Goal: Feedback & Contribution: Leave review/rating

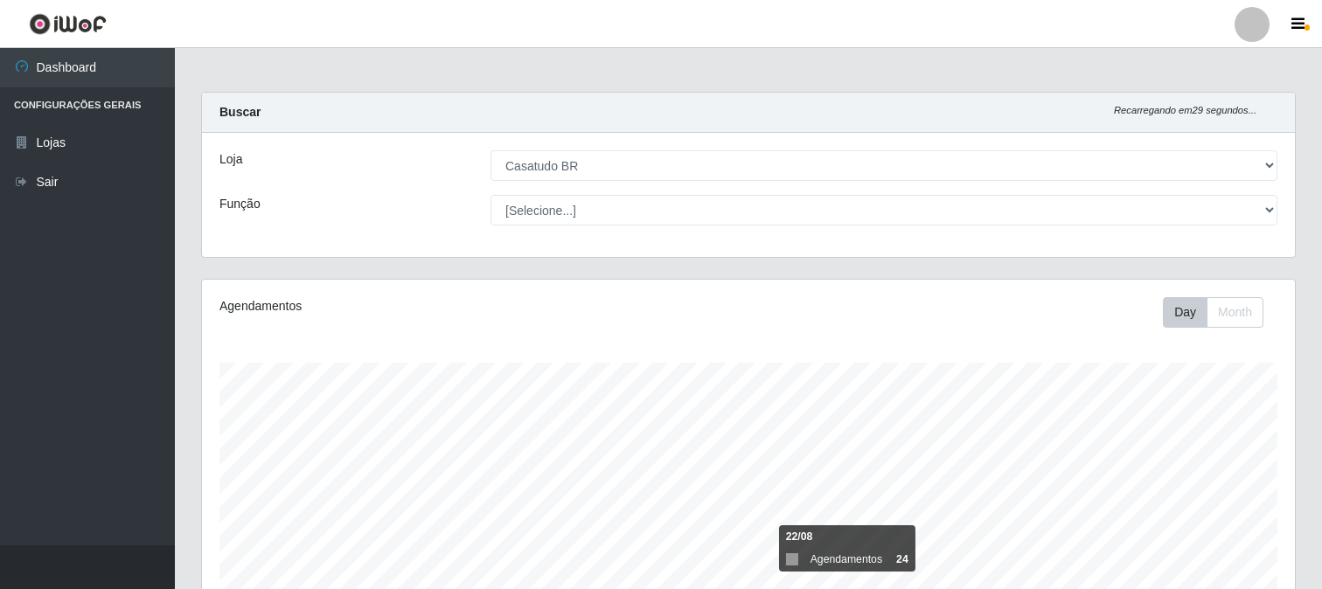
select select "197"
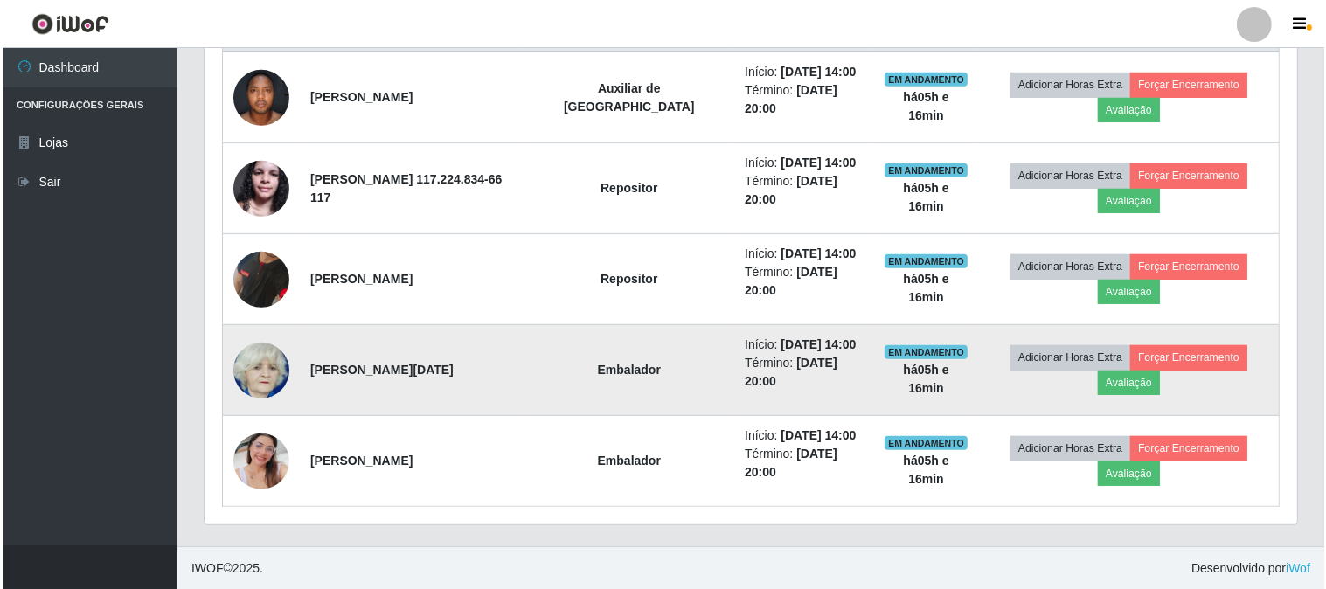
scroll to position [362, 1093]
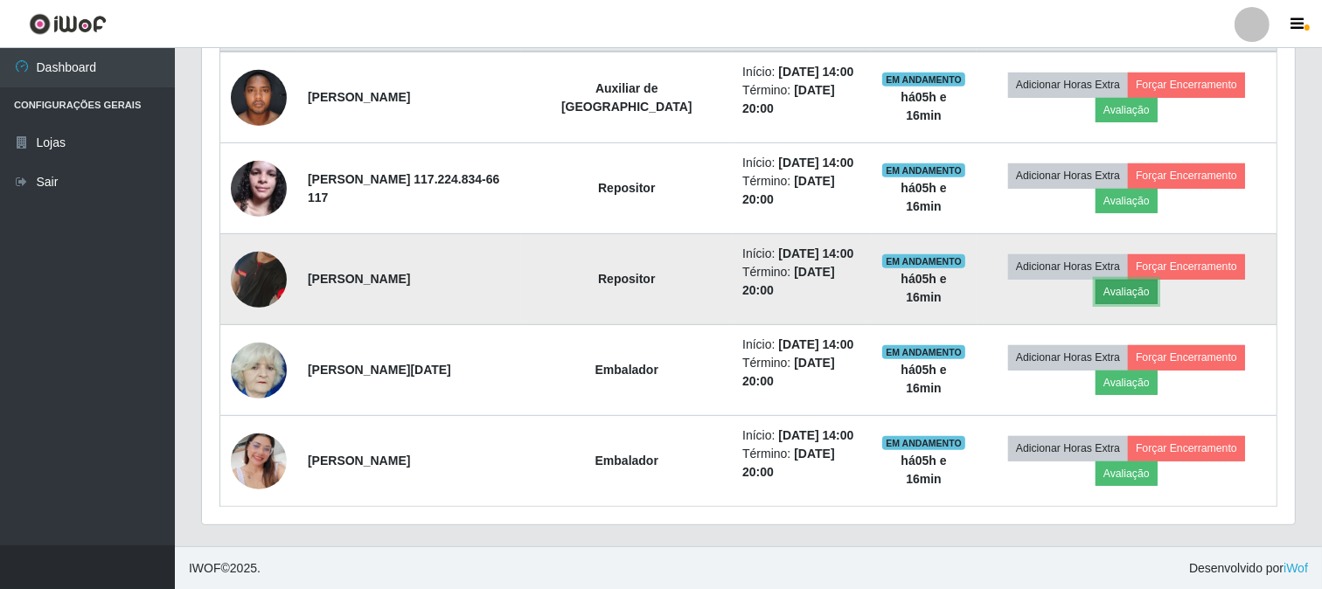
click at [1113, 288] on button "Avaliação" at bounding box center [1126, 292] width 62 height 24
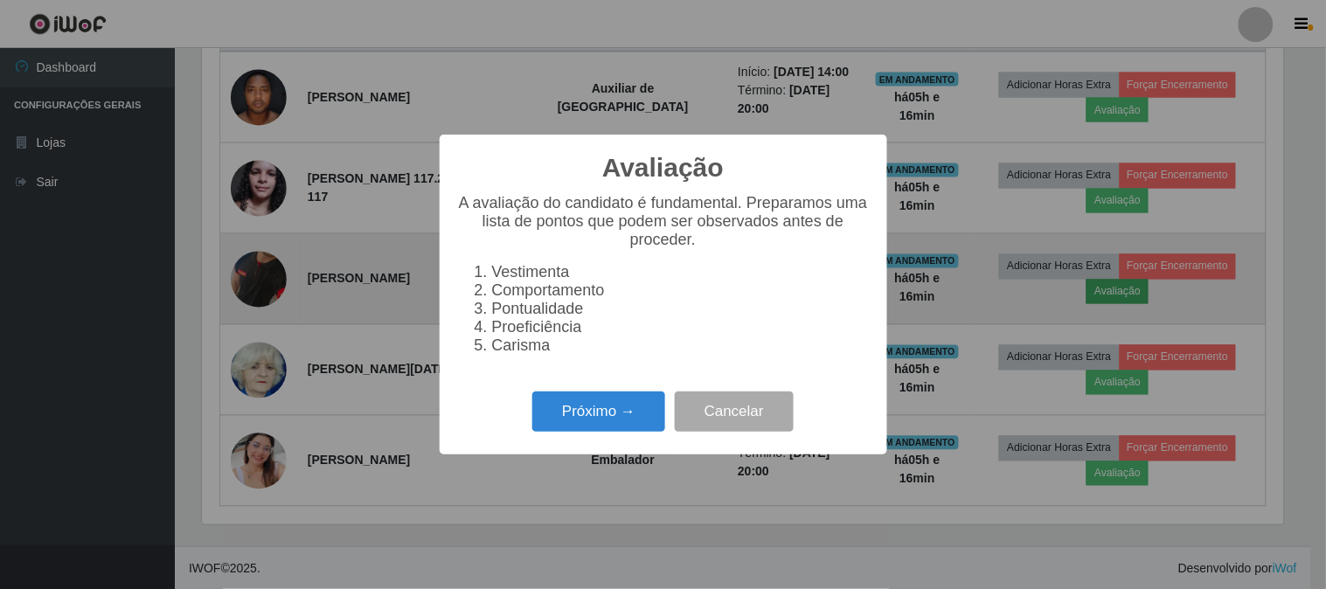
scroll to position [362, 1081]
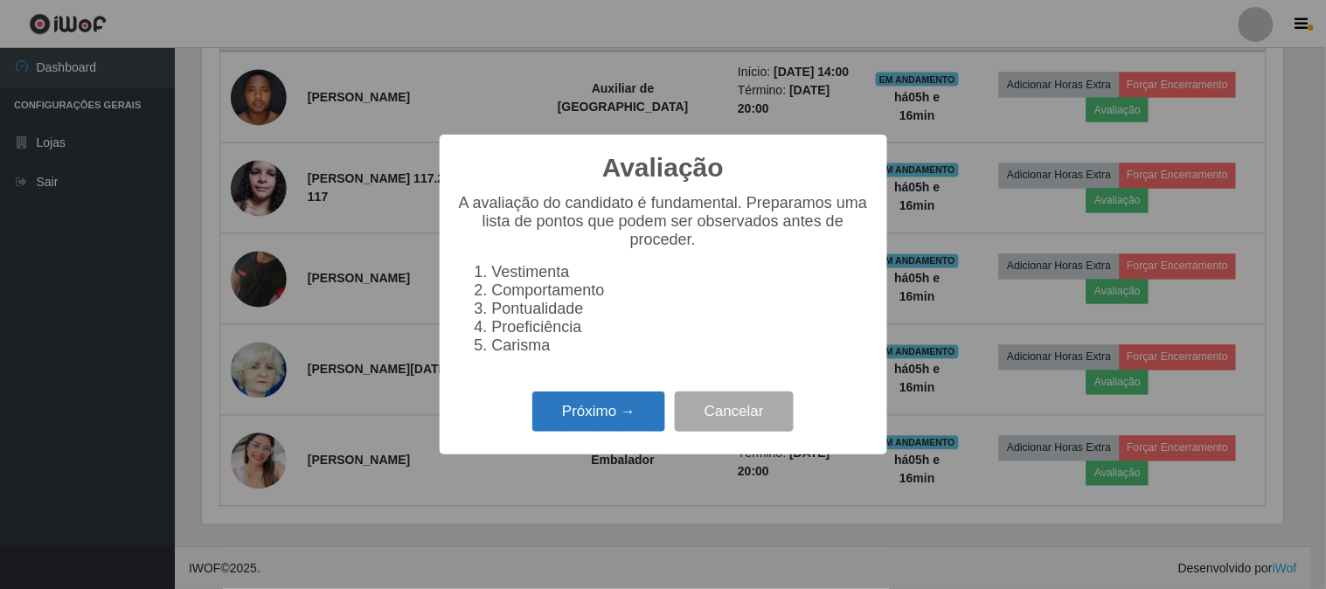
click at [584, 425] on button "Próximo →" at bounding box center [598, 412] width 133 height 41
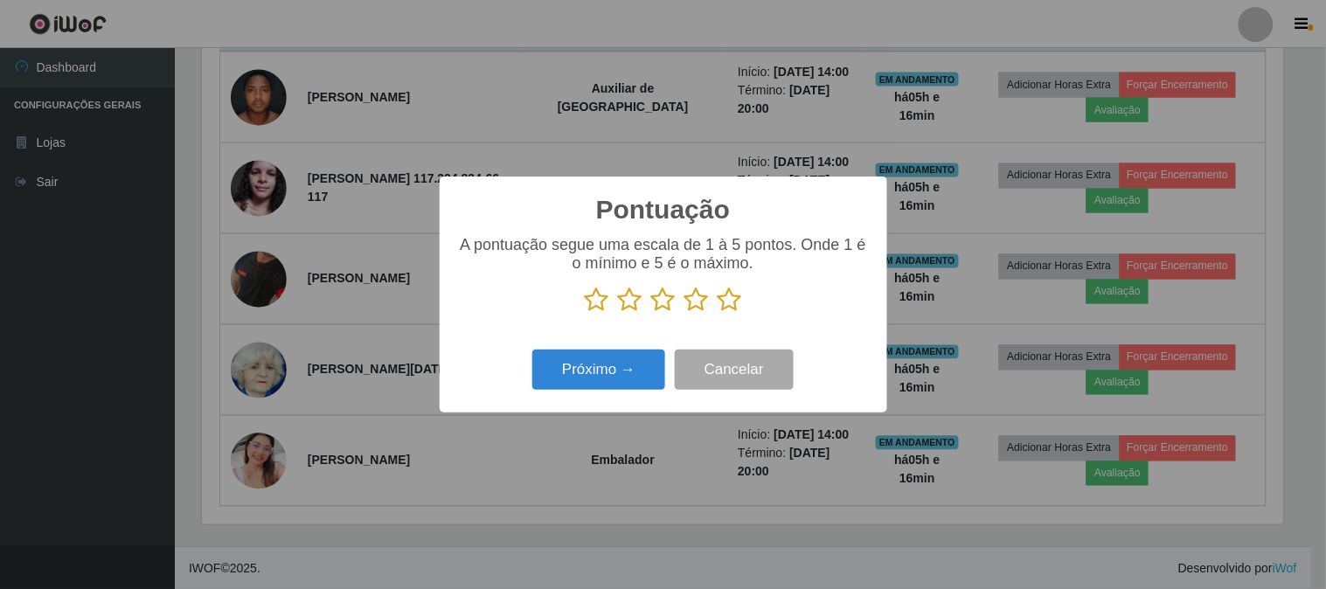
drag, startPoint x: 723, startPoint y: 300, endPoint x: 711, endPoint y: 332, distance: 34.6
click at [724, 300] on icon at bounding box center [730, 300] width 24 height 26
click at [718, 313] on input "radio" at bounding box center [718, 313] width 0 height 0
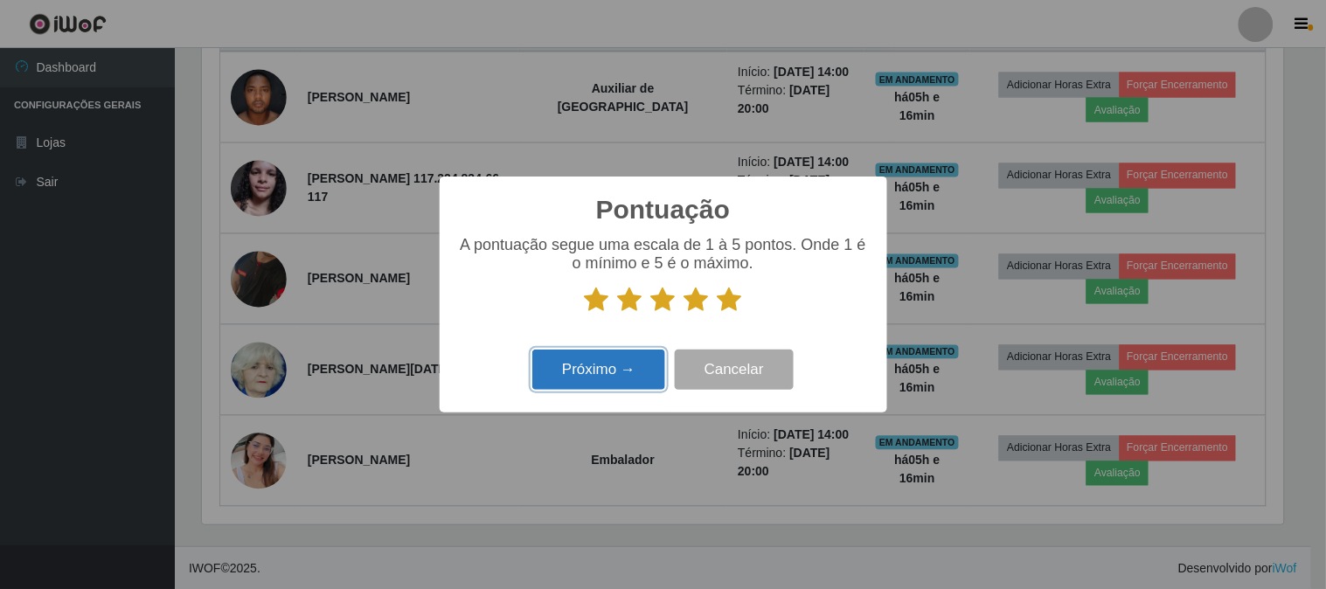
click at [610, 370] on button "Próximo →" at bounding box center [598, 370] width 133 height 41
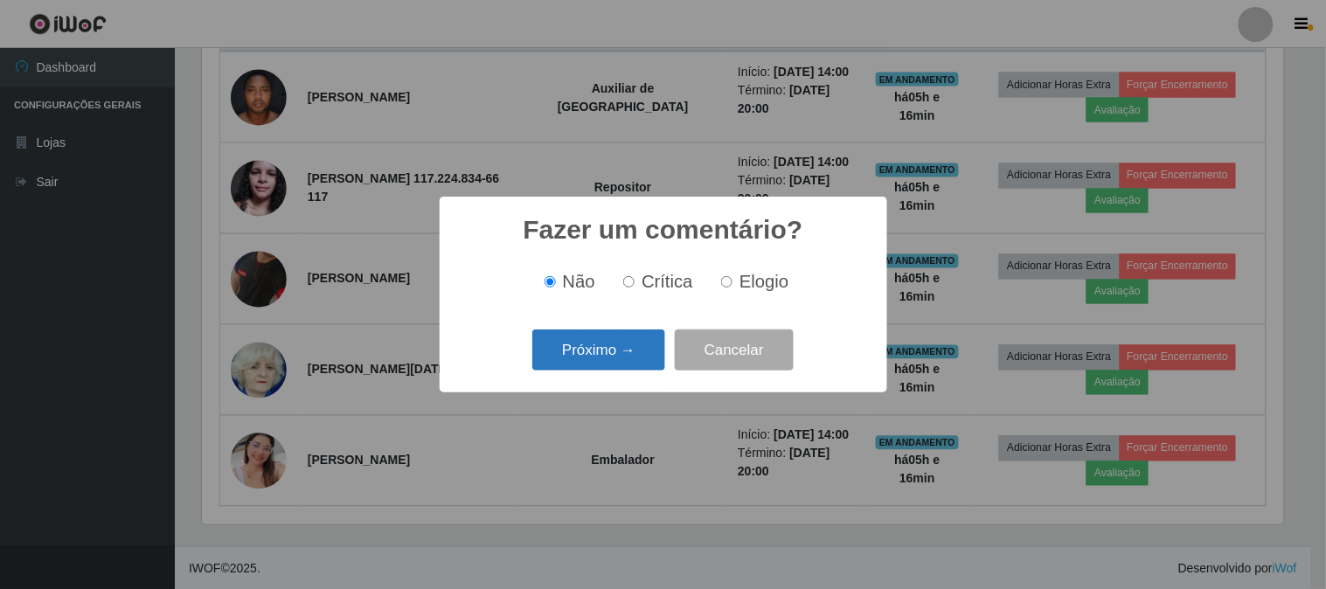
click at [619, 357] on button "Próximo →" at bounding box center [598, 350] width 133 height 41
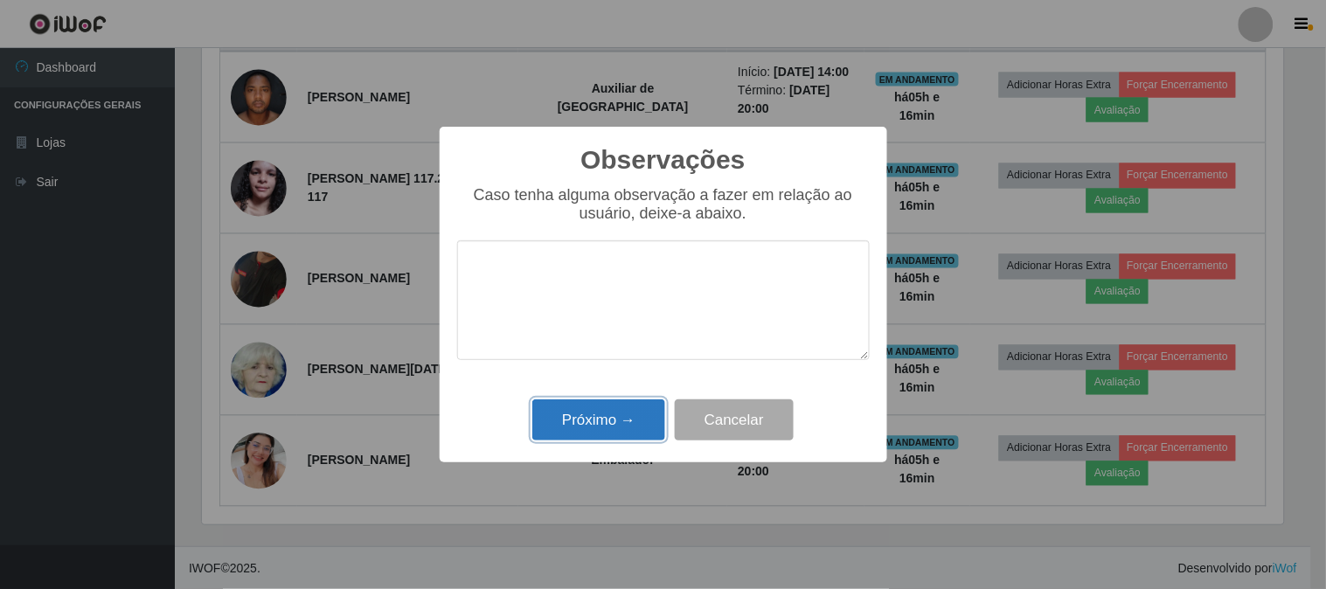
click at [640, 407] on button "Próximo →" at bounding box center [598, 420] width 133 height 41
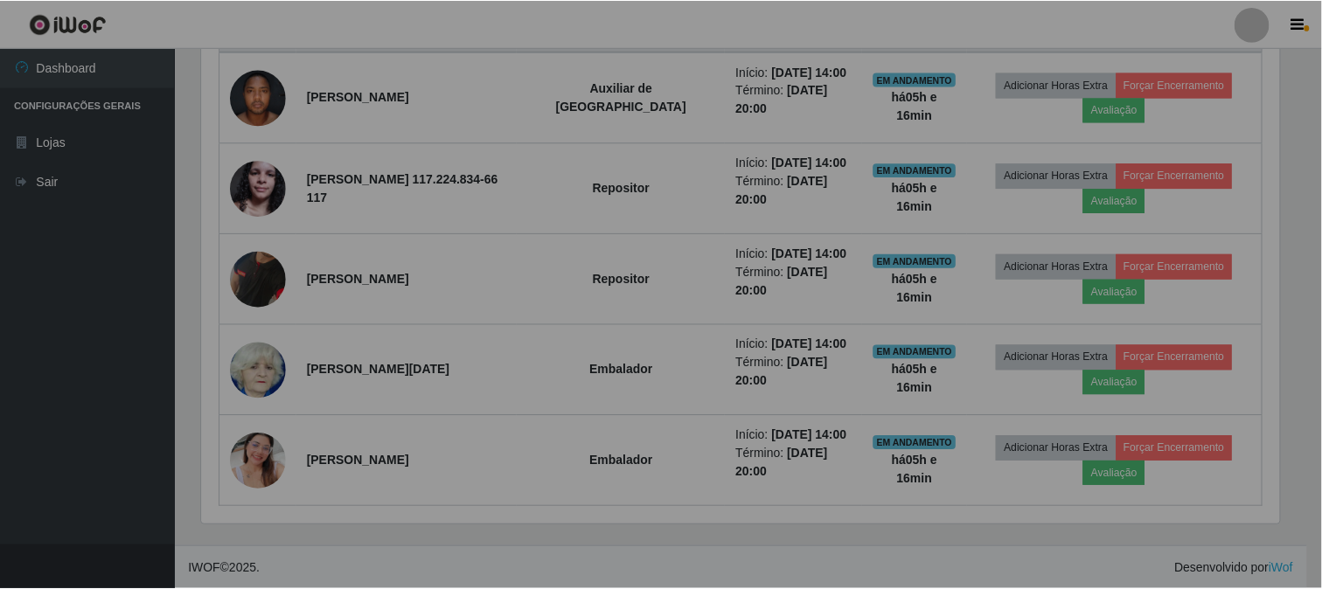
scroll to position [362, 1093]
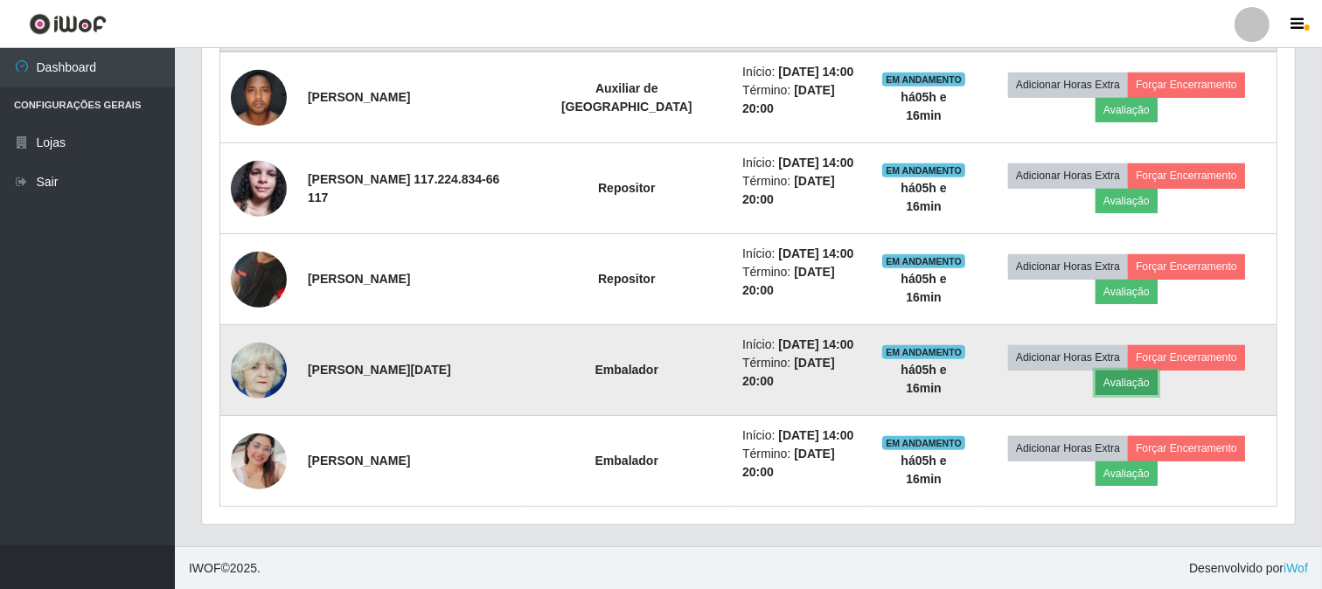
click at [1133, 379] on button "Avaliação" at bounding box center [1126, 383] width 62 height 24
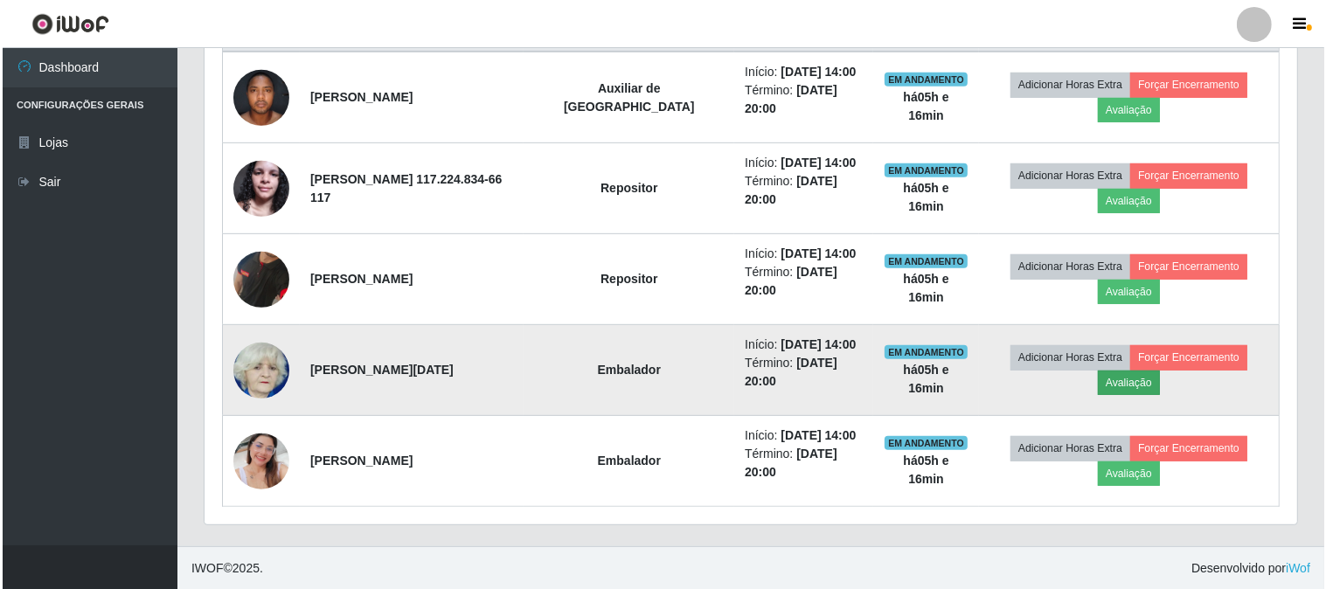
scroll to position [362, 1081]
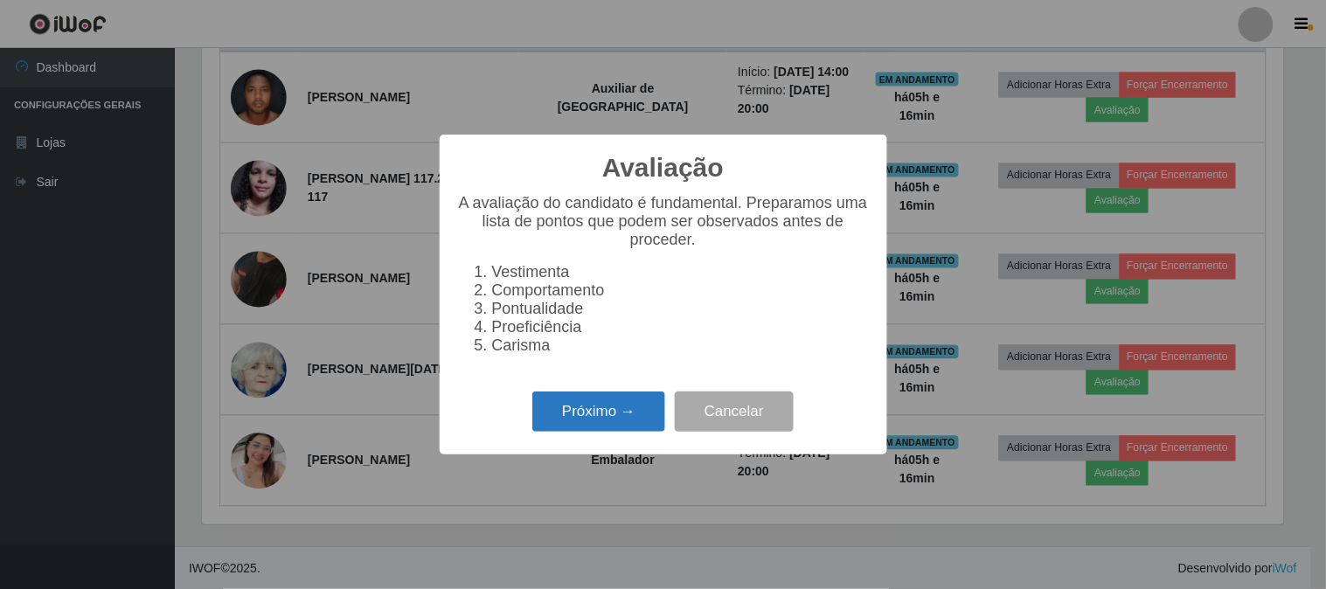
click at [584, 413] on button "Próximo →" at bounding box center [598, 412] width 133 height 41
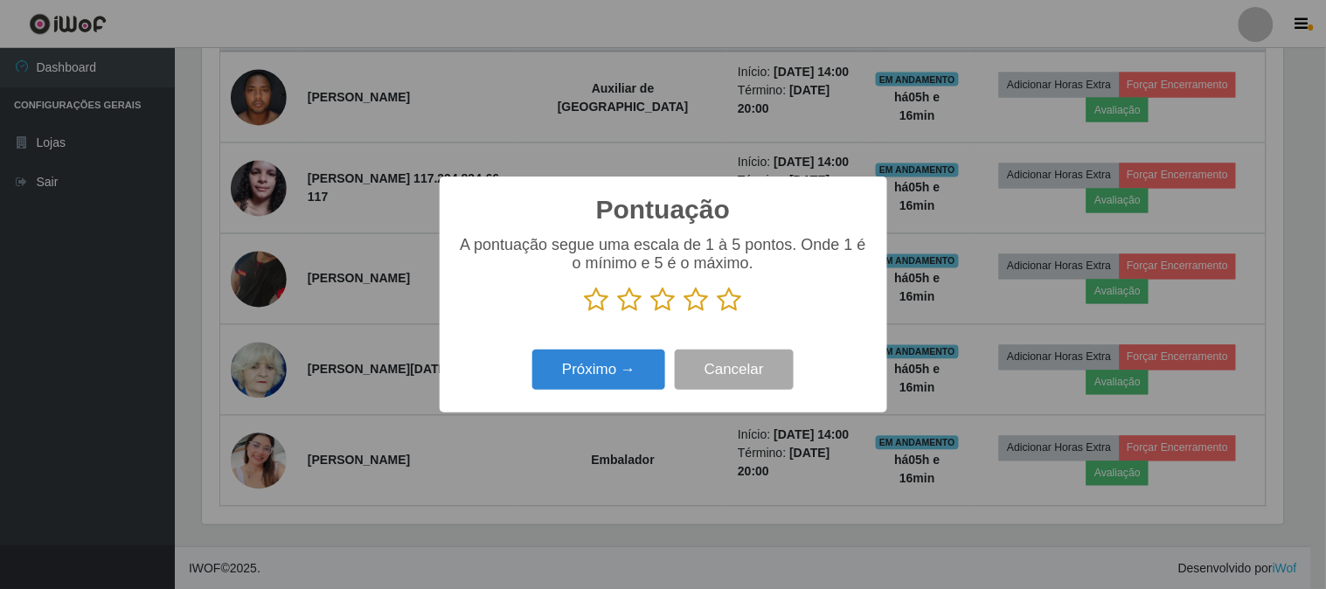
scroll to position [873852, 873132]
click at [729, 302] on icon at bounding box center [730, 300] width 24 height 26
click at [718, 313] on input "radio" at bounding box center [718, 313] width 0 height 0
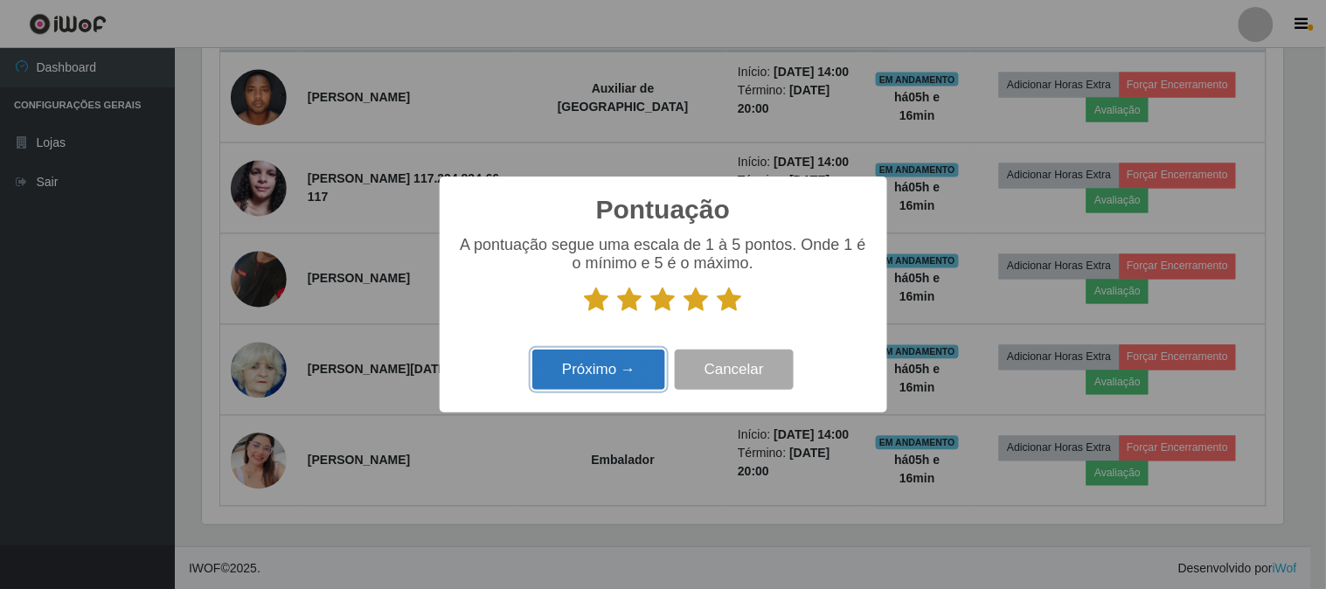
click at [619, 363] on button "Próximo →" at bounding box center [598, 370] width 133 height 41
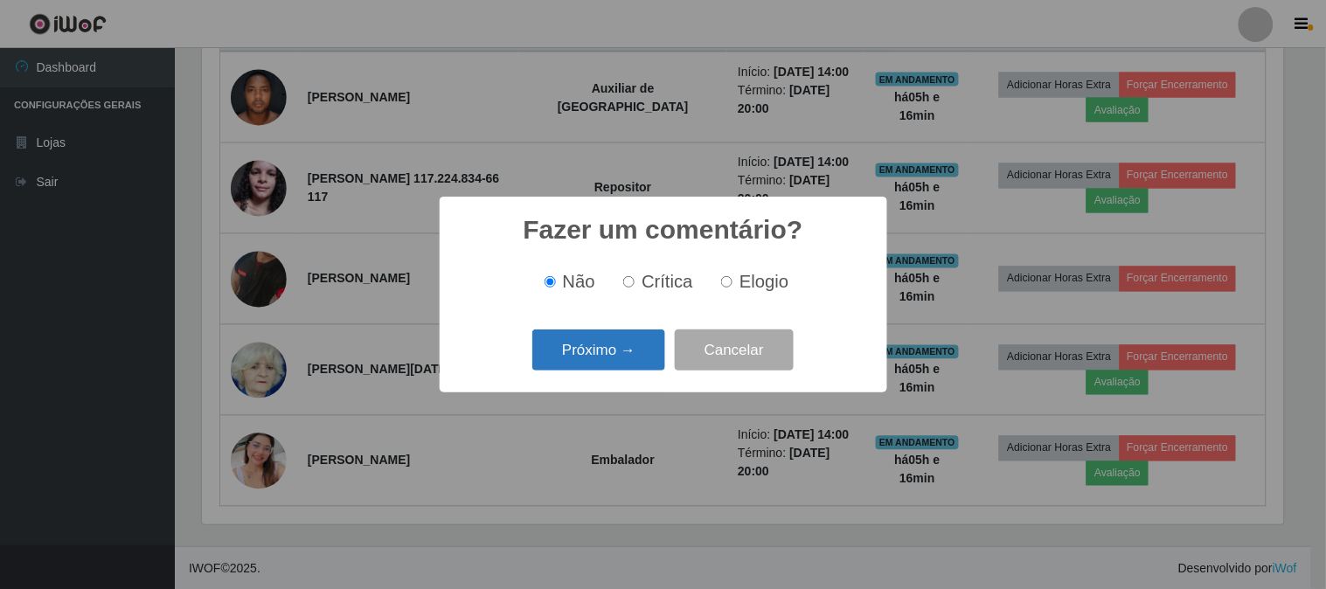
click at [635, 333] on button "Próximo →" at bounding box center [598, 350] width 133 height 41
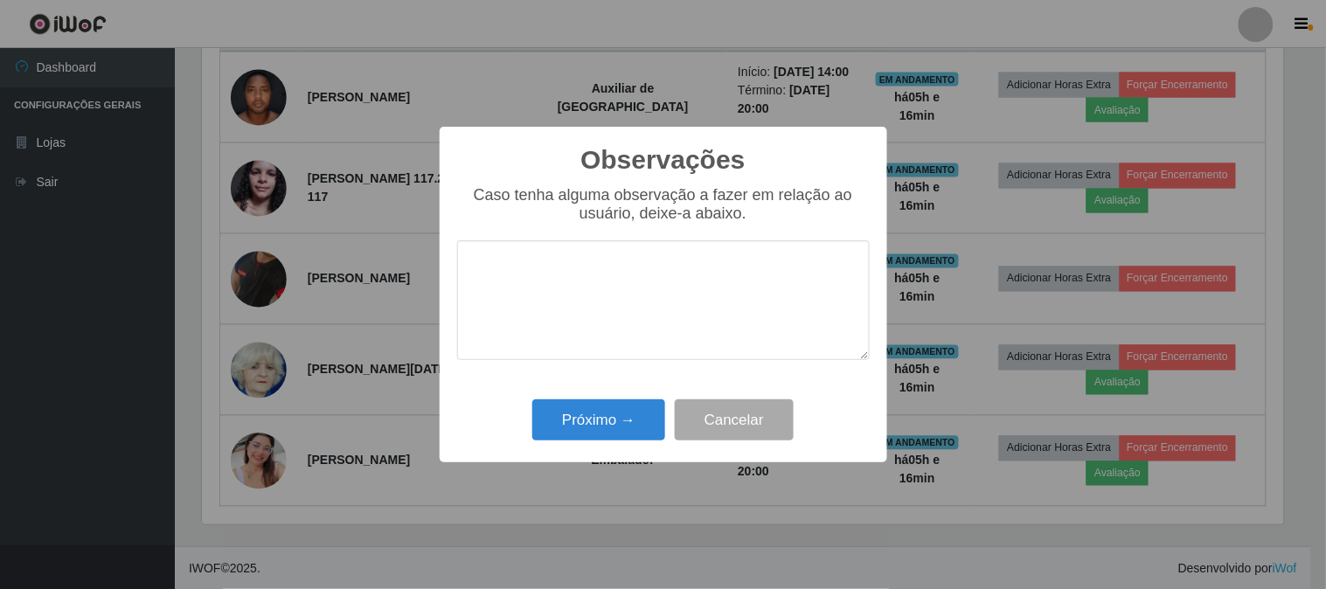
click at [580, 461] on div "Observações × Caso tenha alguma observação a fazer em relação ao usuário, deixe…" at bounding box center [664, 295] width 448 height 337
click at [587, 441] on button "Próximo →" at bounding box center [598, 420] width 133 height 41
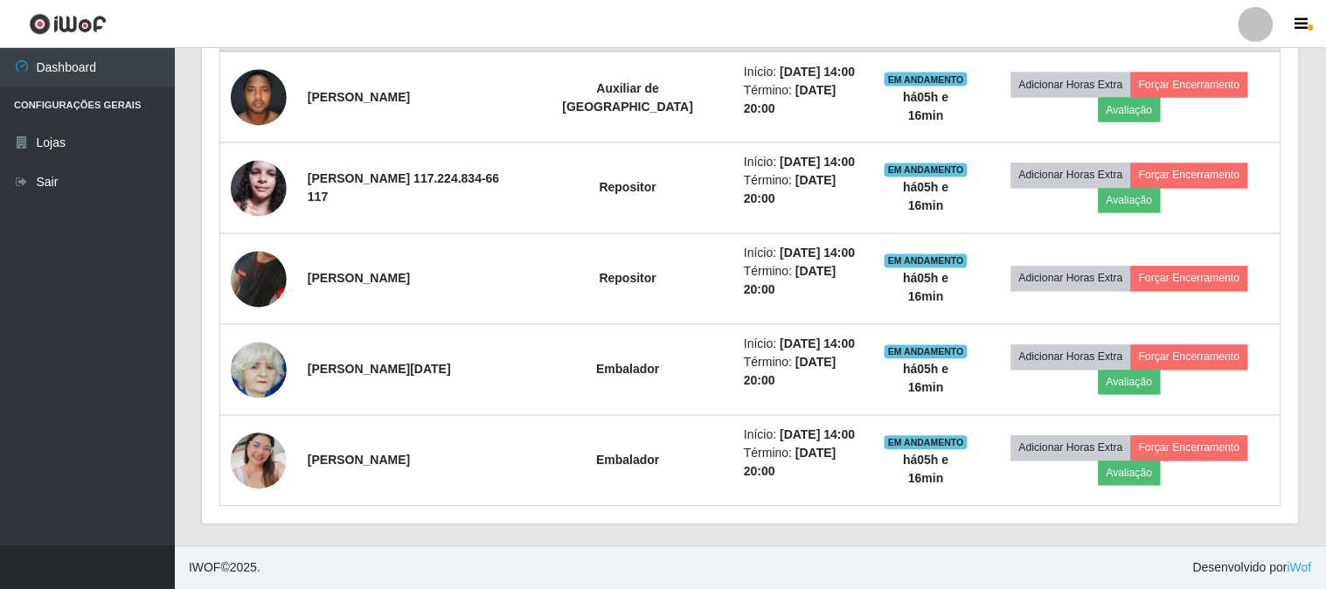
scroll to position [362, 1093]
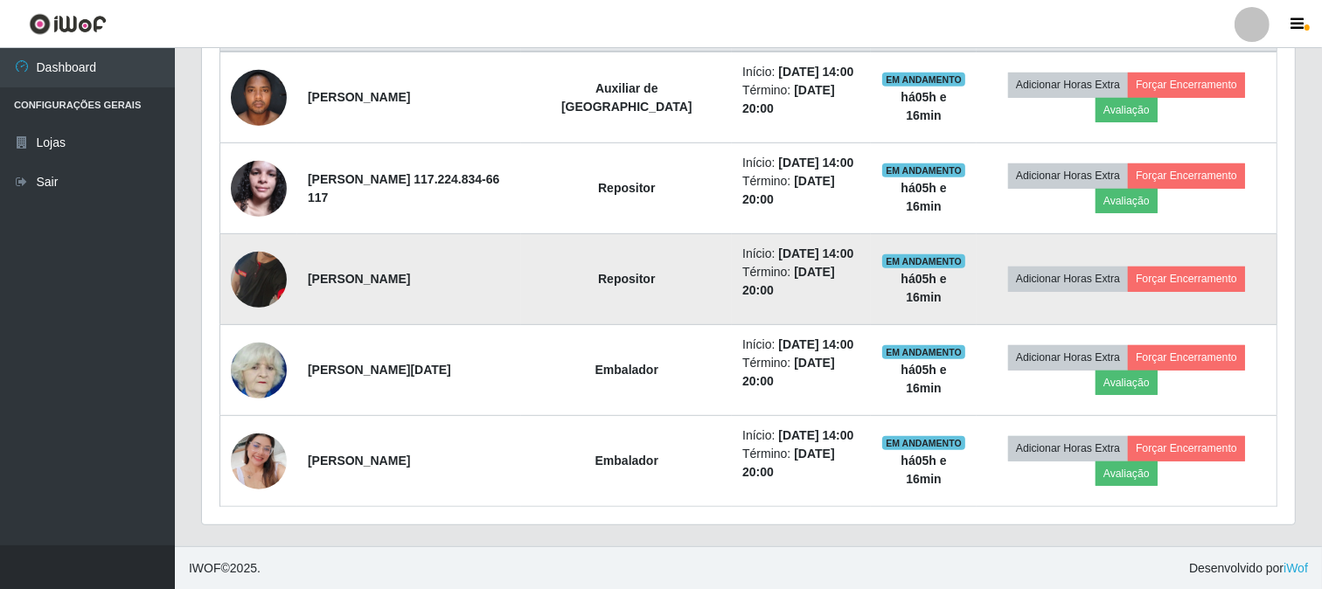
click at [278, 278] on img at bounding box center [259, 279] width 56 height 115
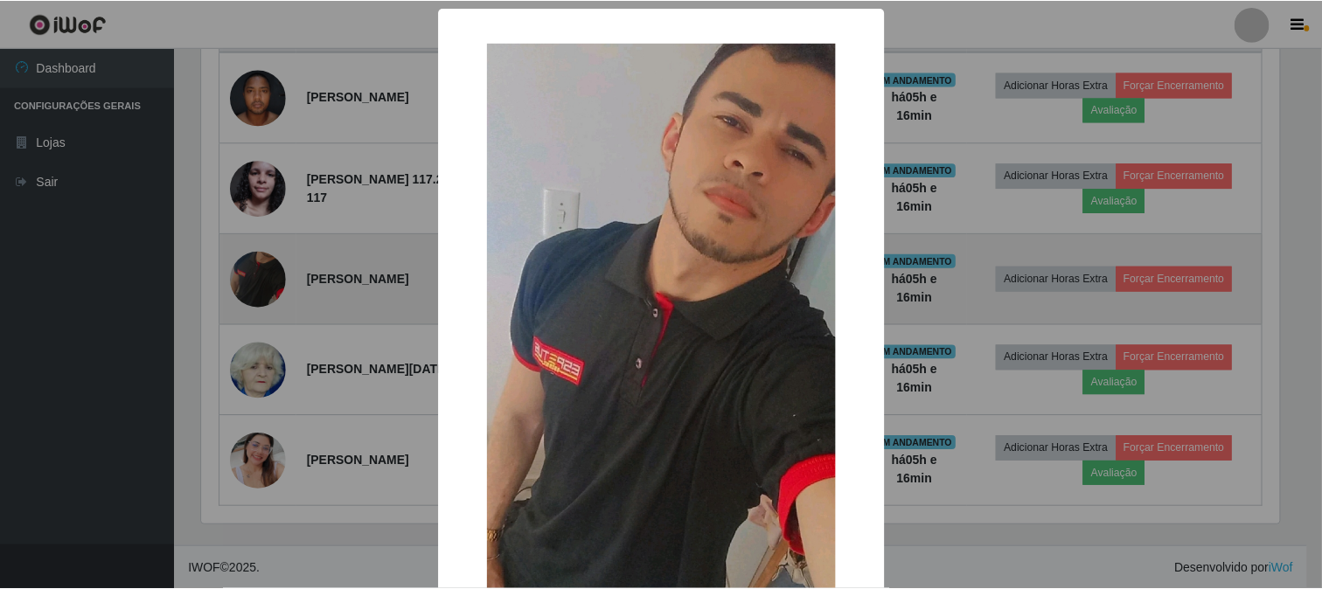
scroll to position [362, 1081]
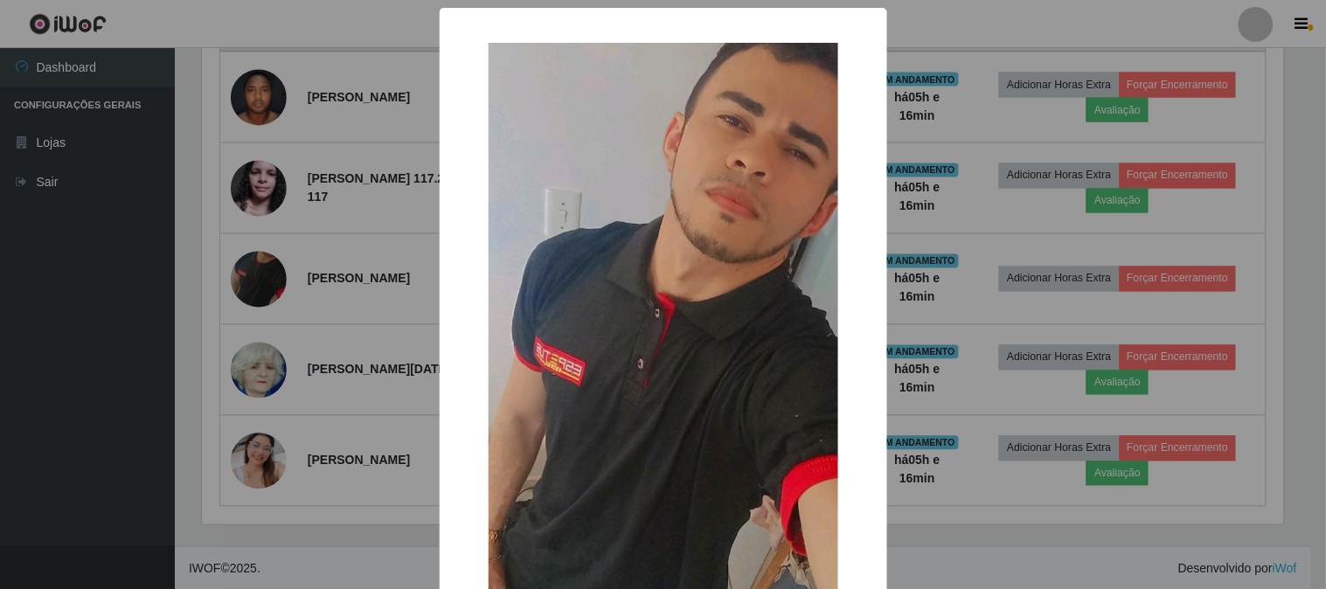
click at [306, 535] on div "× OK Cancel" at bounding box center [663, 294] width 1326 height 589
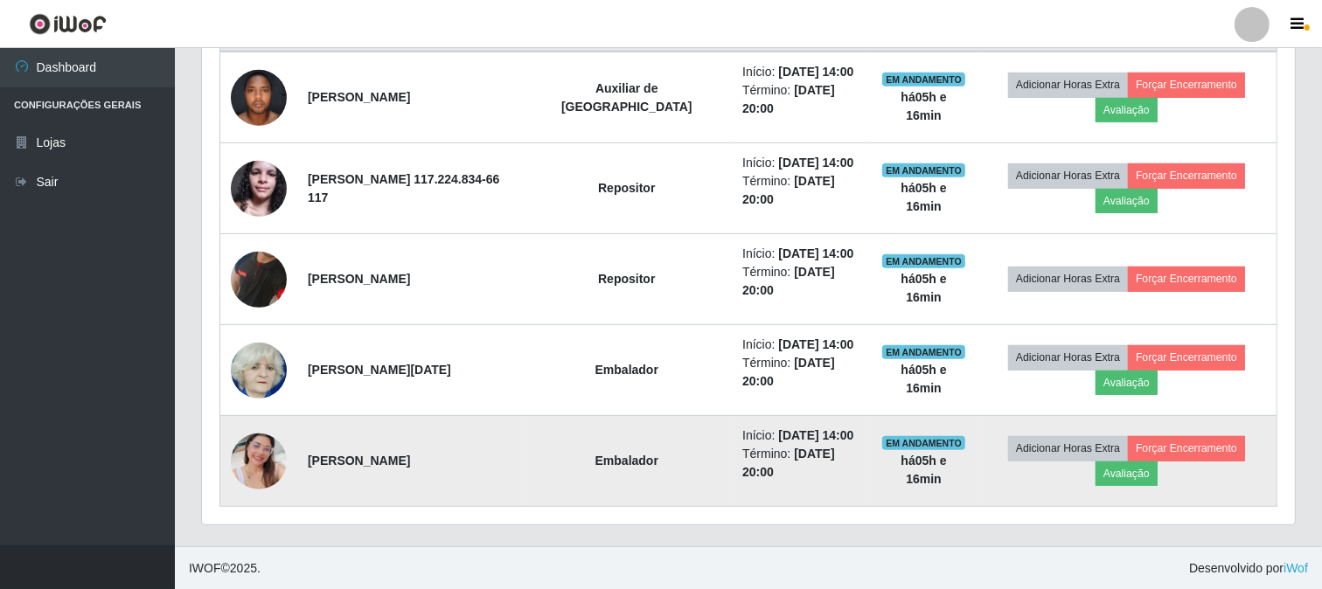
scroll to position [362, 1093]
click at [1123, 481] on button "Avaliação" at bounding box center [1126, 474] width 62 height 24
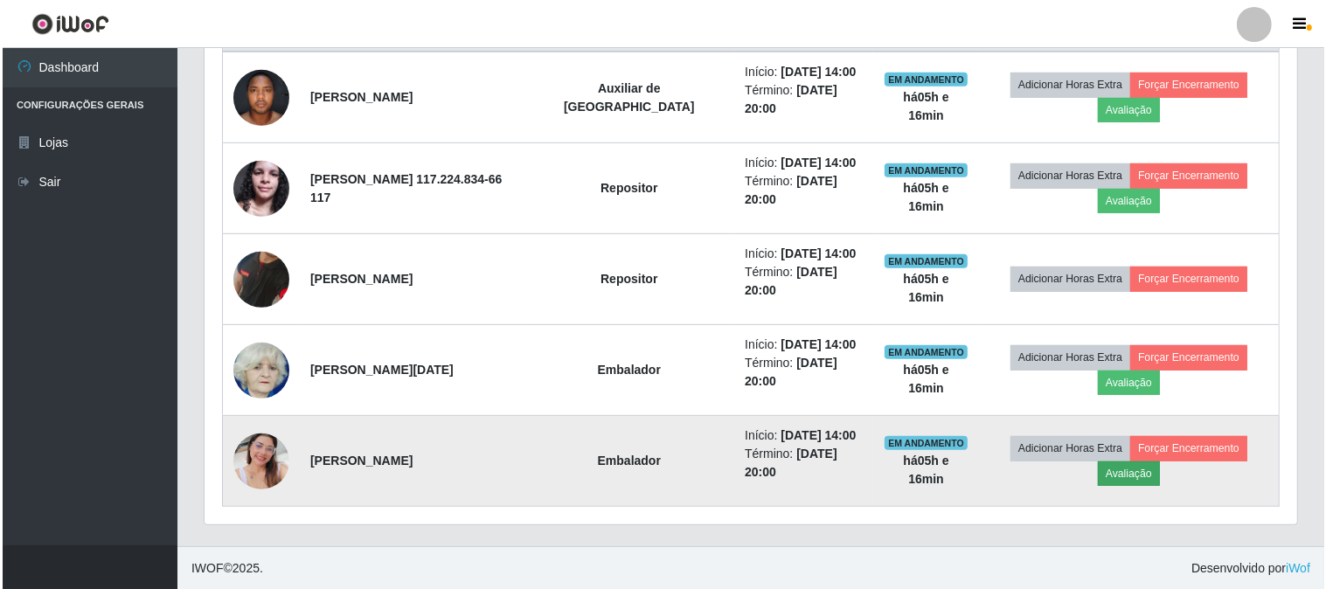
scroll to position [362, 1081]
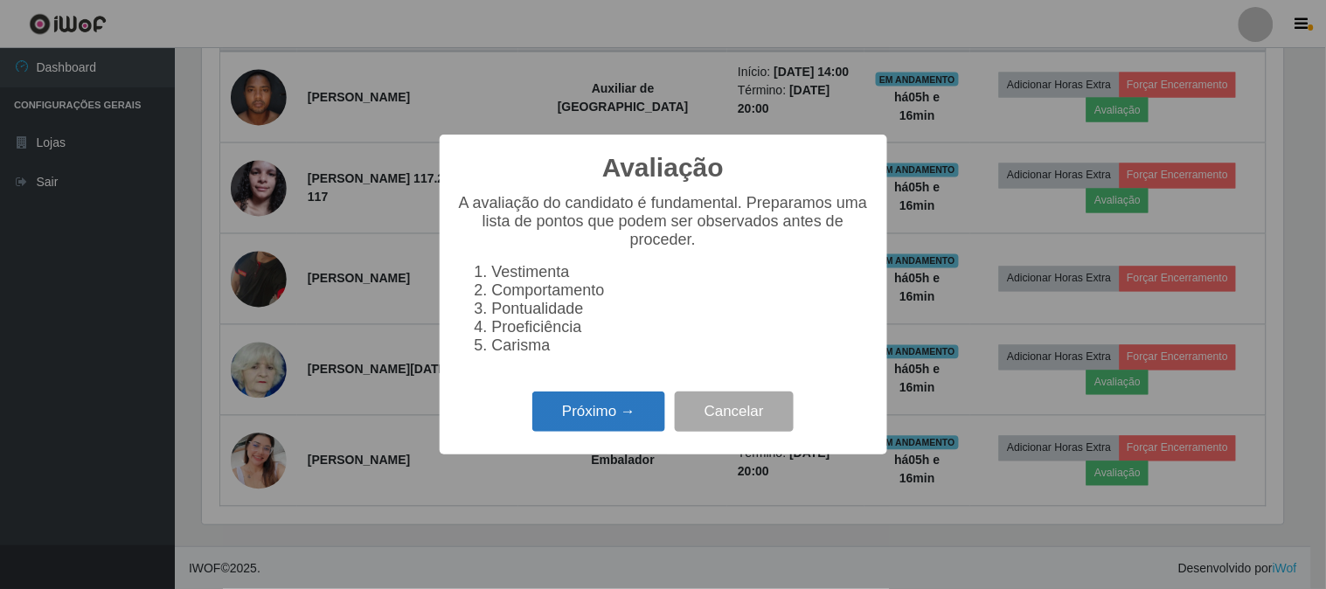
click at [633, 432] on button "Próximo →" at bounding box center [598, 412] width 133 height 41
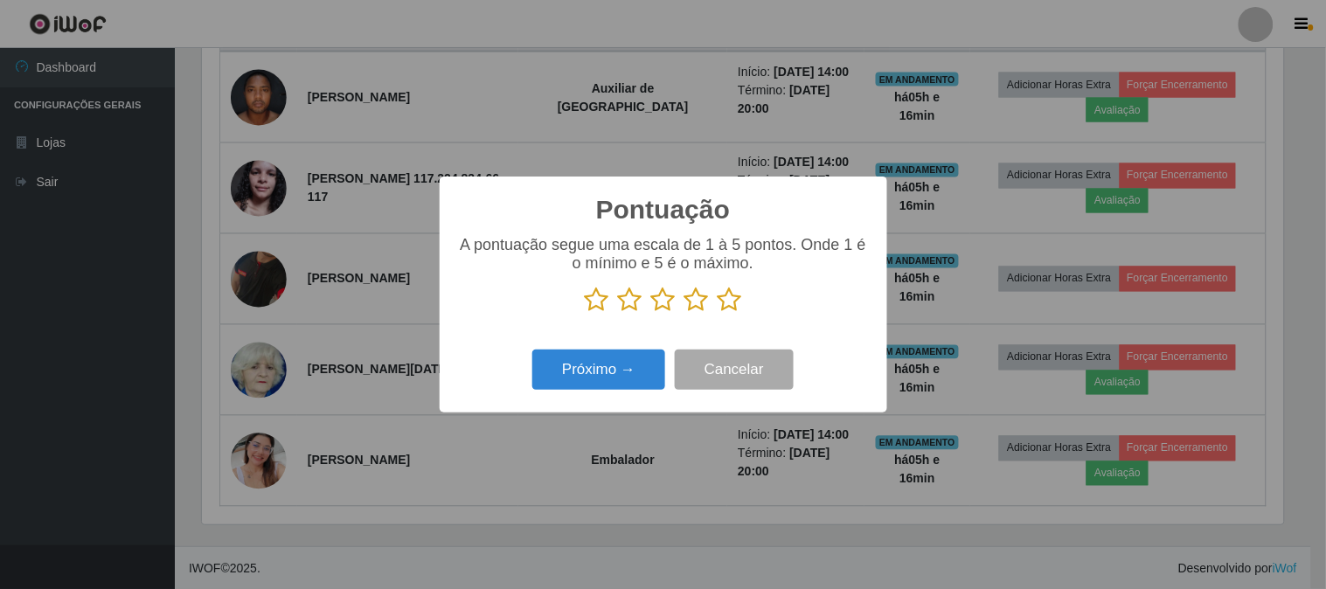
scroll to position [873852, 873132]
click at [735, 297] on icon at bounding box center [730, 300] width 24 height 26
click at [718, 313] on input "radio" at bounding box center [718, 313] width 0 height 0
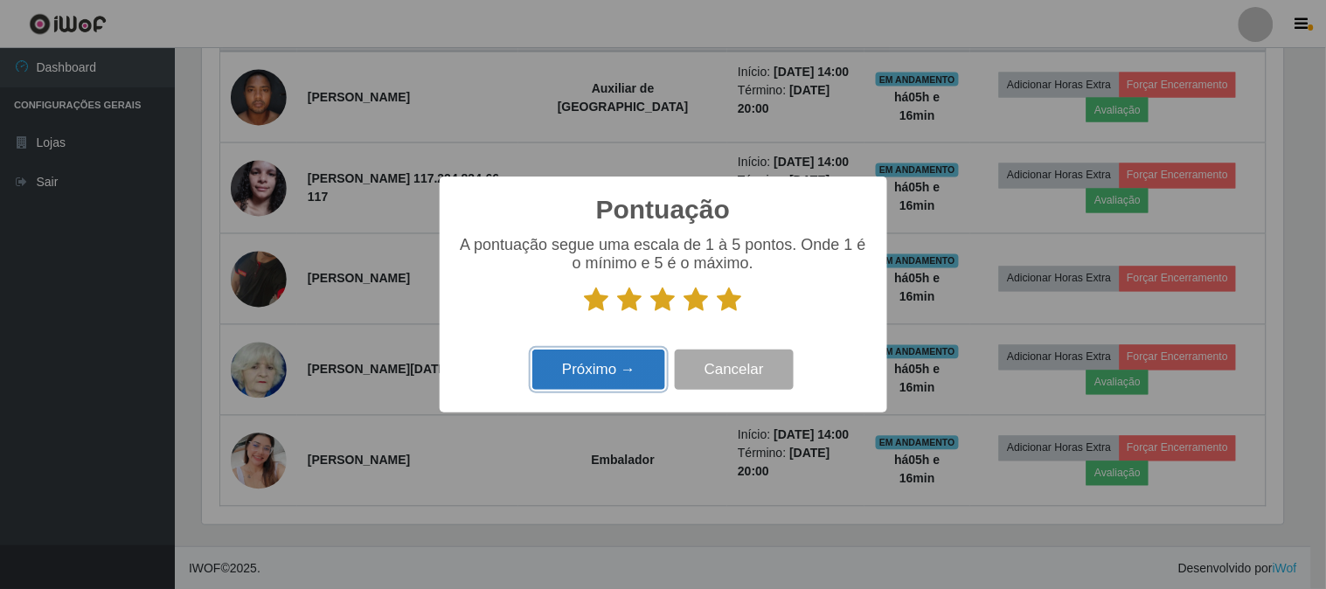
click at [632, 380] on button "Próximo →" at bounding box center [598, 370] width 133 height 41
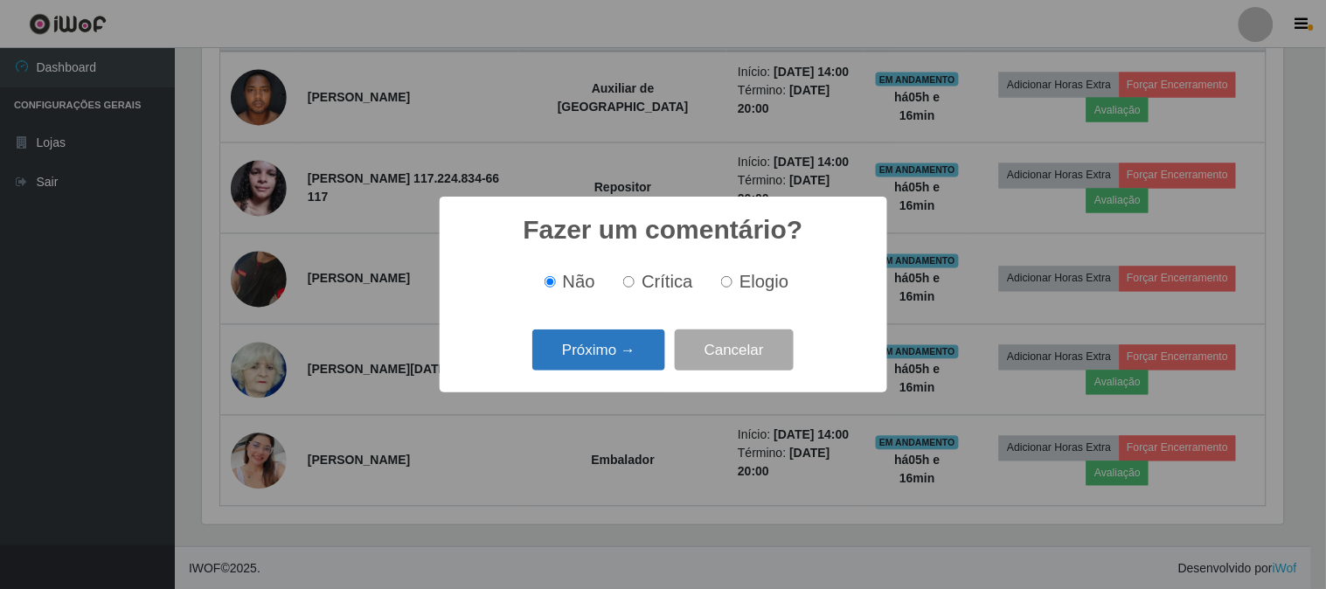
click at [621, 356] on button "Próximo →" at bounding box center [598, 350] width 133 height 41
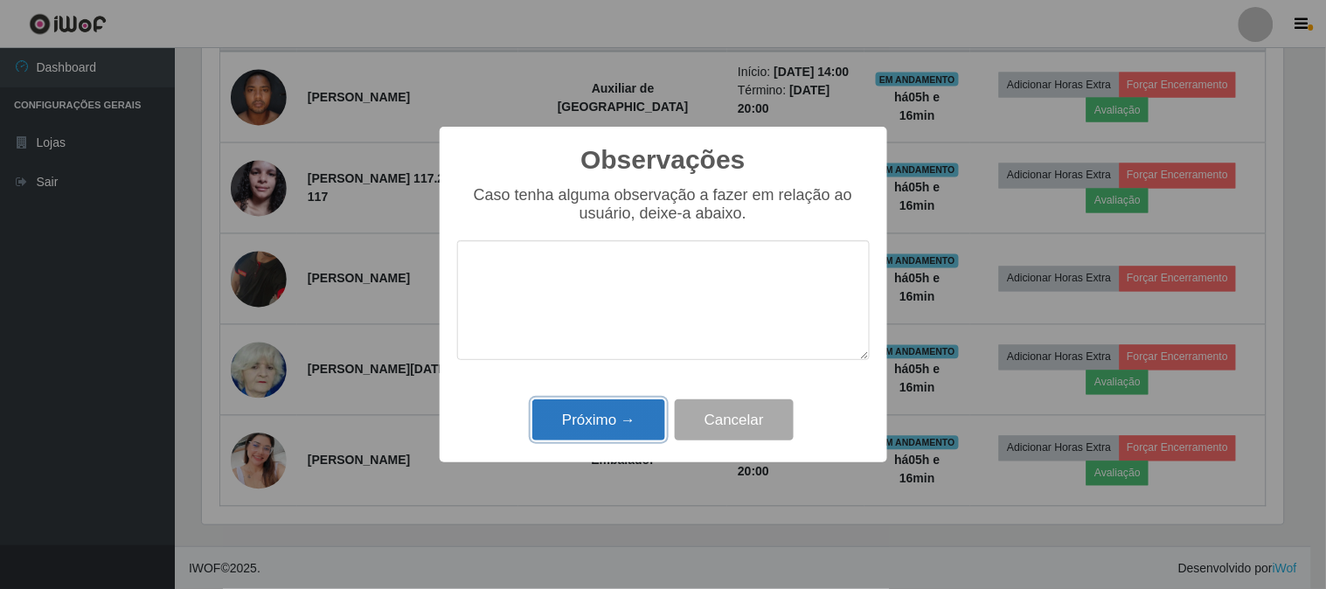
click at [608, 413] on button "Próximo →" at bounding box center [598, 420] width 133 height 41
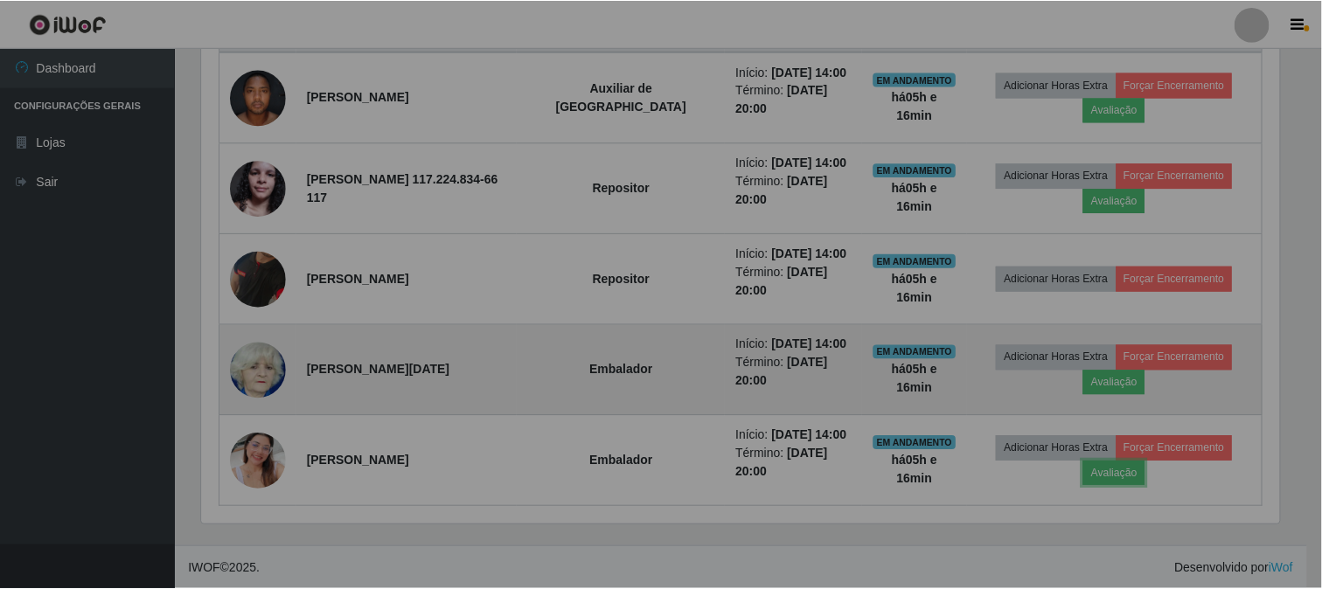
scroll to position [362, 1093]
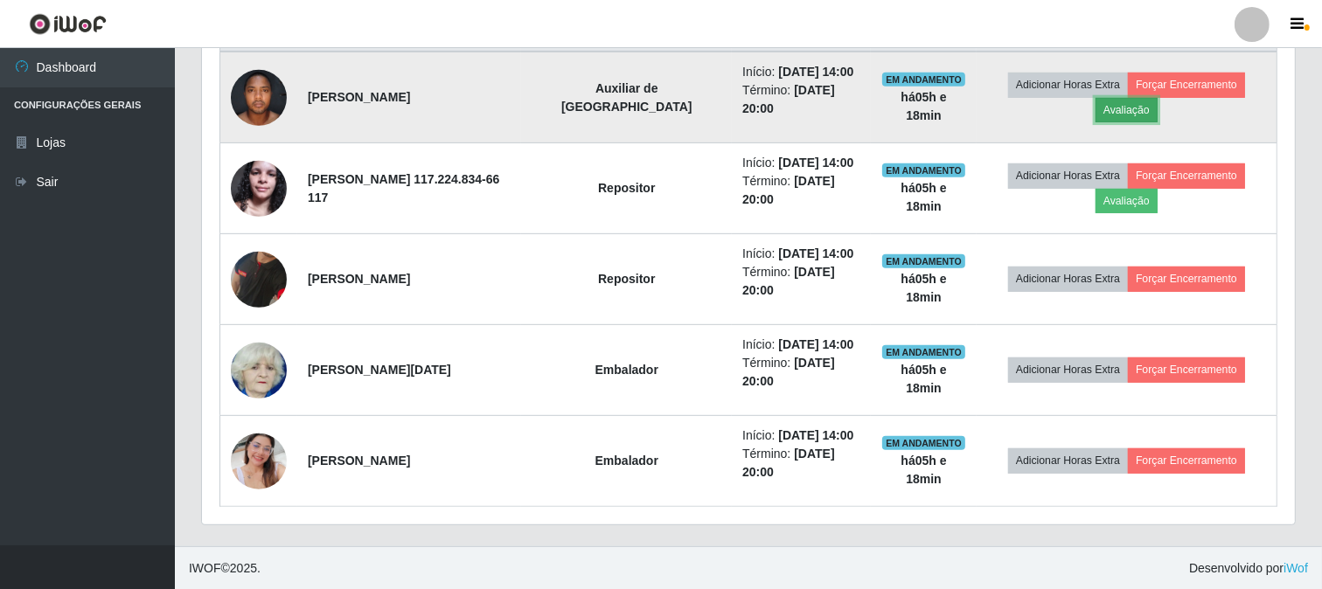
click at [1132, 115] on button "Avaliação" at bounding box center [1126, 110] width 62 height 24
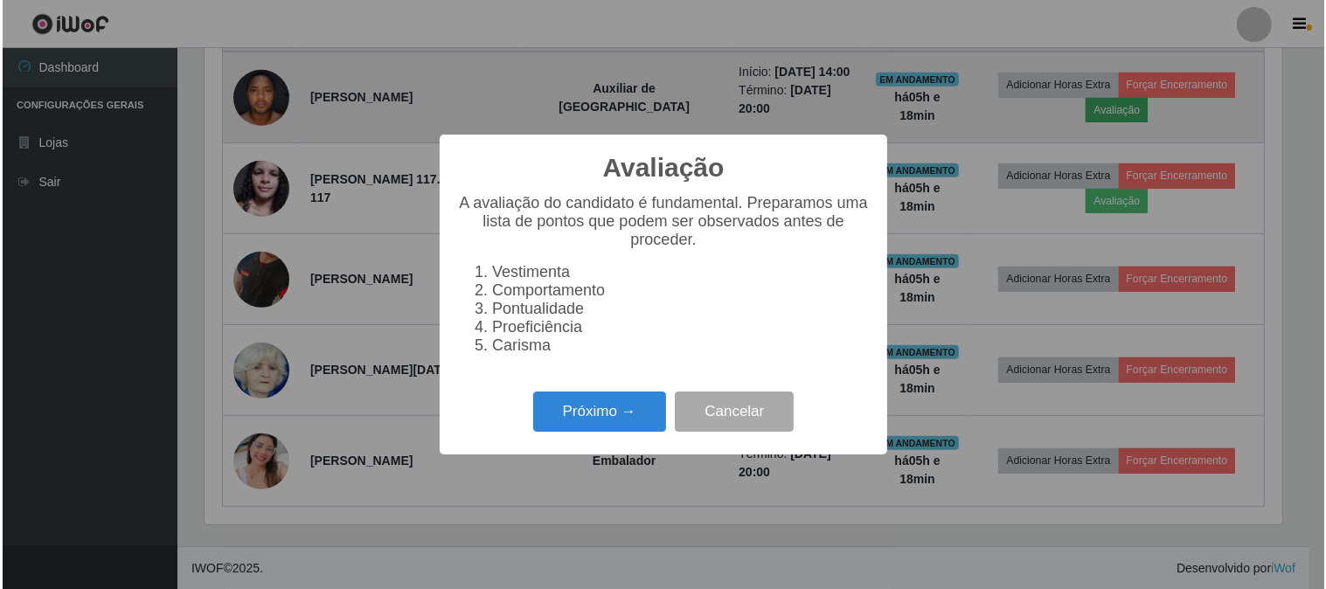
scroll to position [362, 1081]
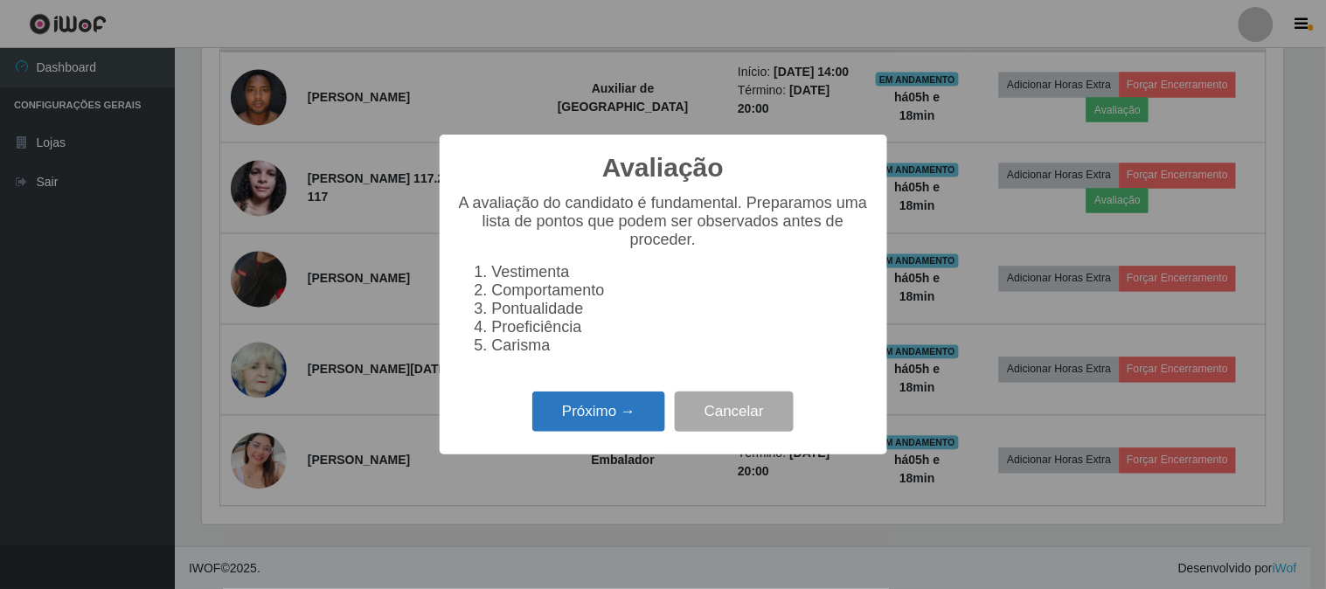
click at [577, 405] on button "Próximo →" at bounding box center [598, 412] width 133 height 41
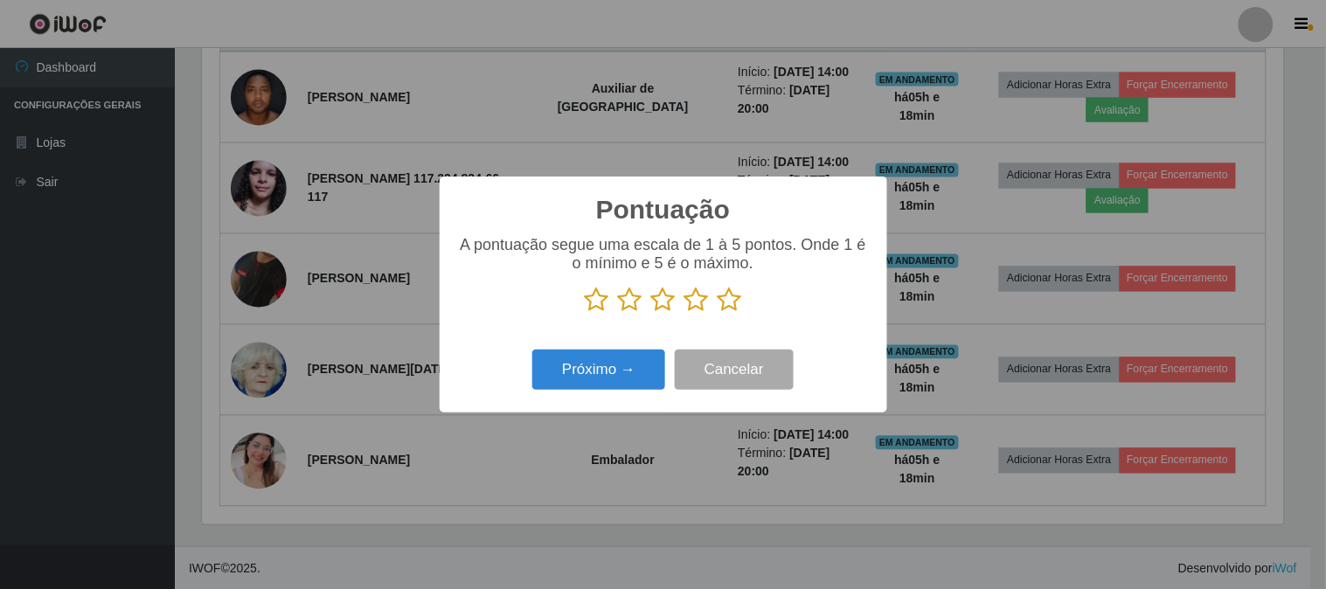
click at [737, 302] on icon at bounding box center [730, 300] width 24 height 26
click at [718, 313] on input "radio" at bounding box center [718, 313] width 0 height 0
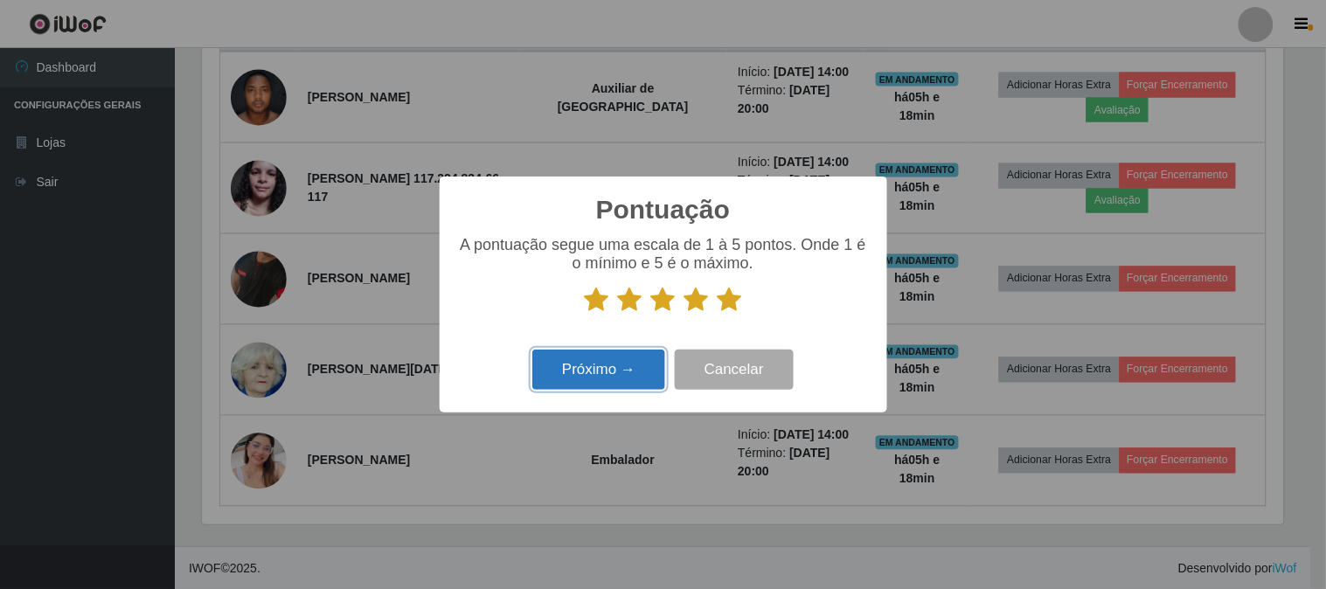
click at [636, 356] on button "Próximo →" at bounding box center [598, 370] width 133 height 41
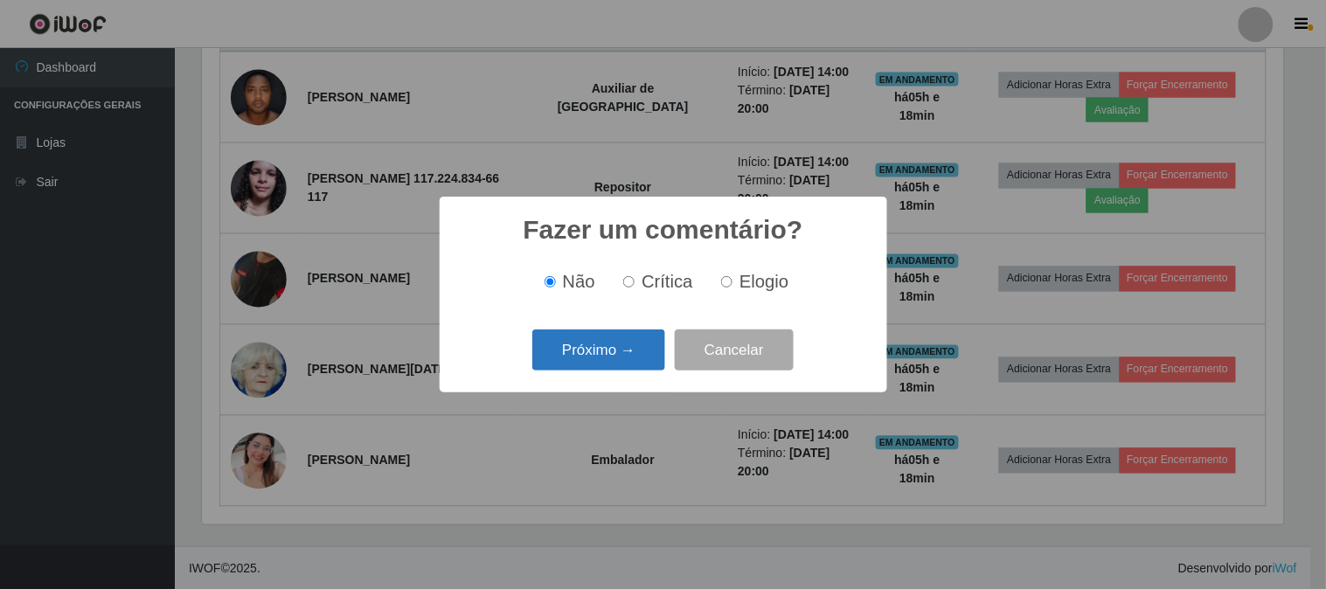
click at [640, 343] on button "Próximo →" at bounding box center [598, 350] width 133 height 41
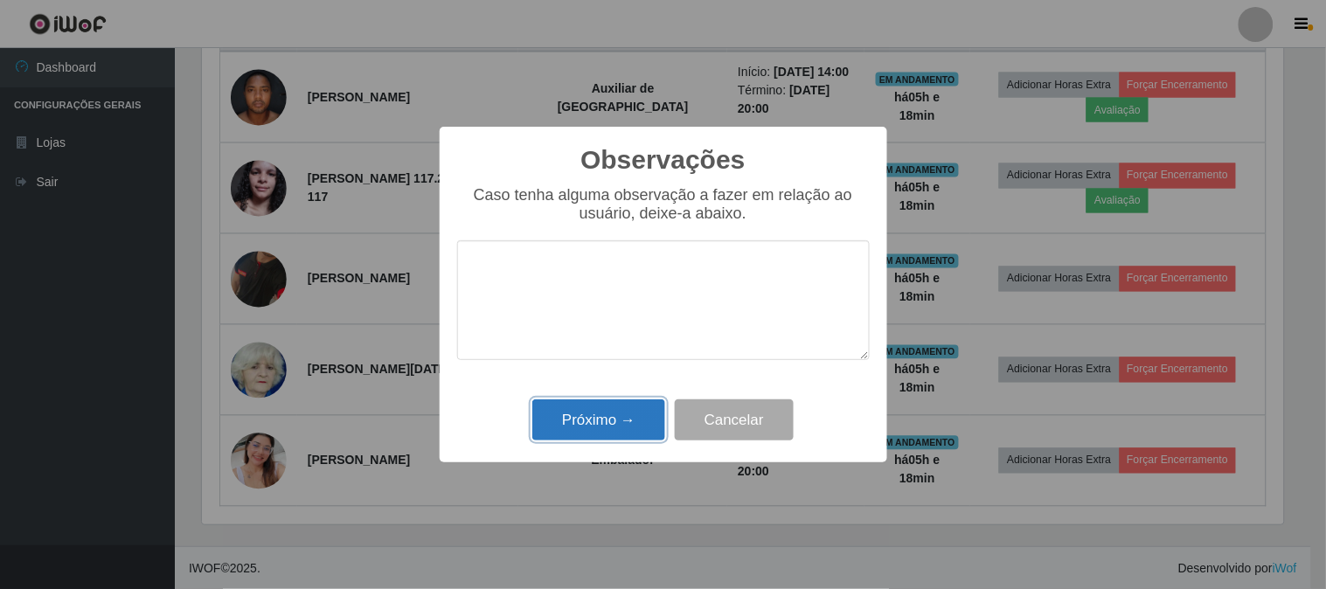
click at [633, 431] on button "Próximo →" at bounding box center [598, 420] width 133 height 41
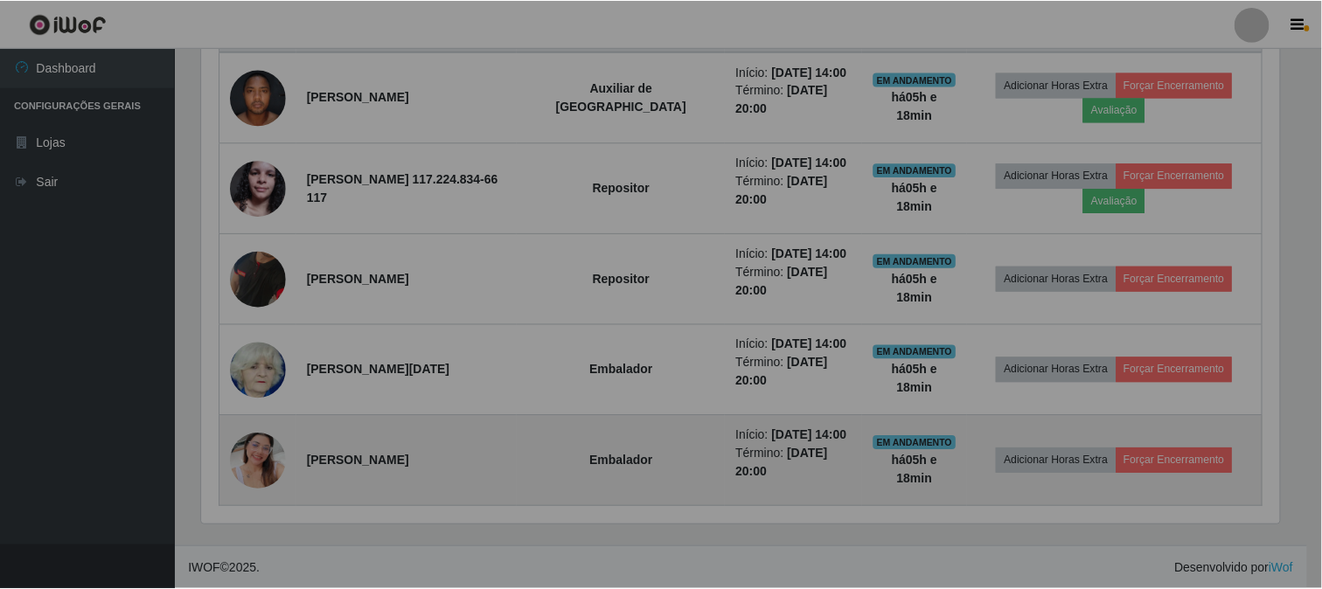
scroll to position [362, 1093]
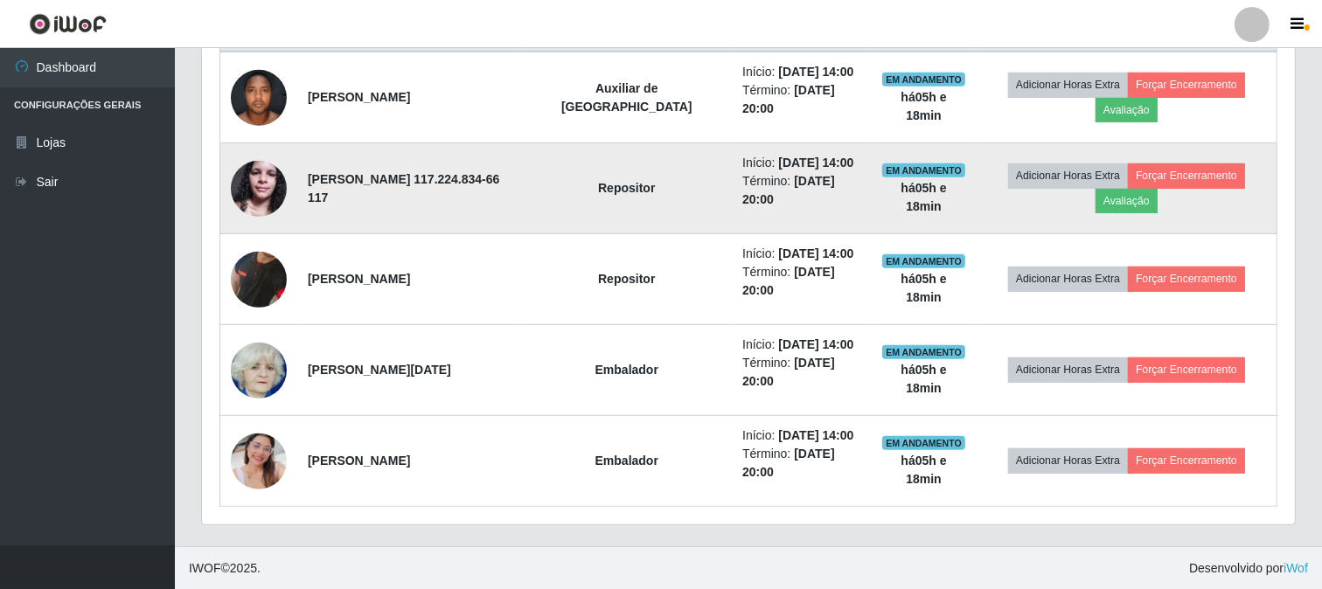
click at [275, 184] on img at bounding box center [259, 188] width 56 height 74
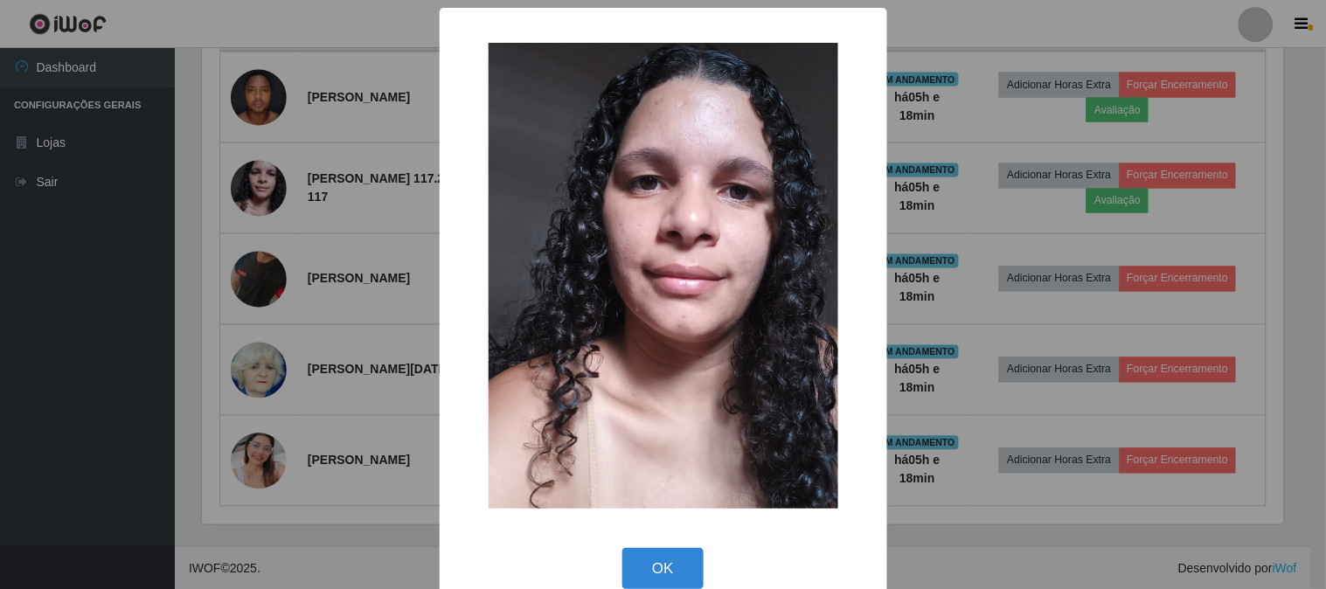
click at [963, 220] on div "× OK Cancel" at bounding box center [663, 294] width 1326 height 589
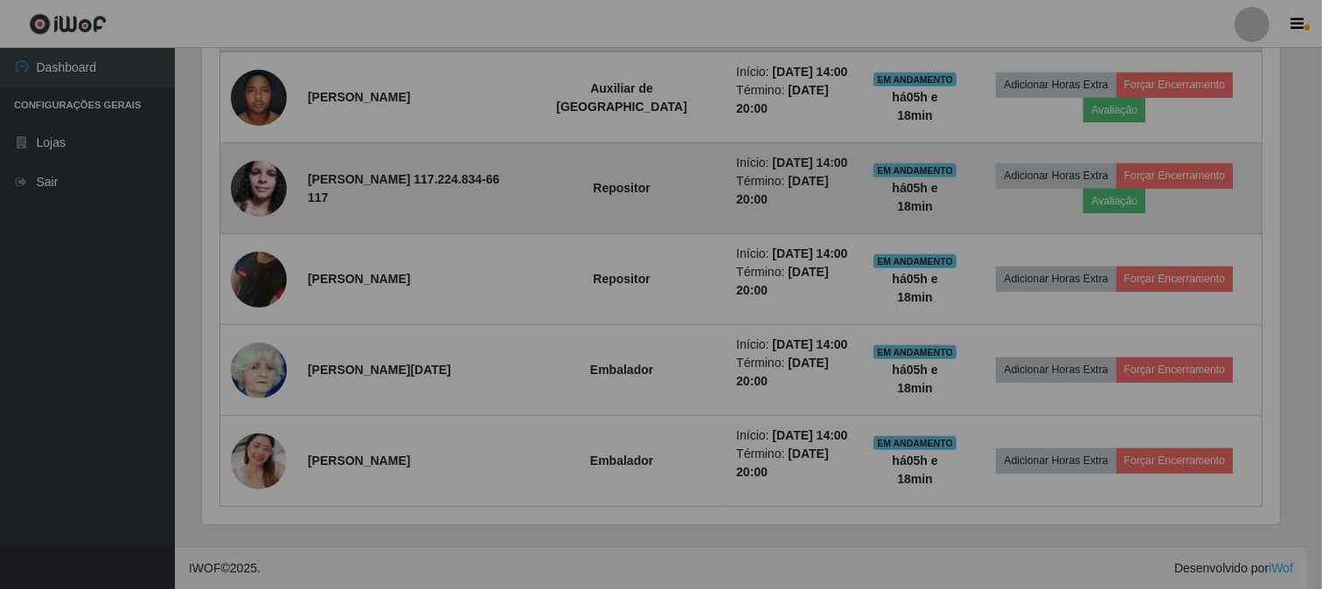
scroll to position [362, 1093]
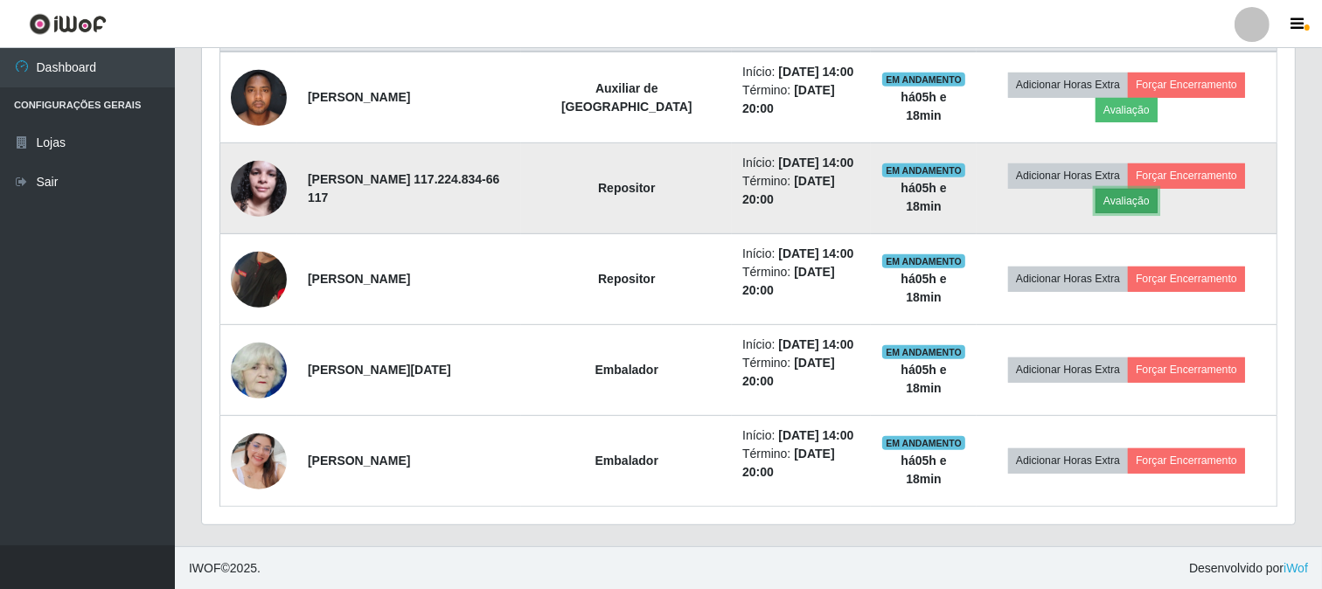
click at [1110, 190] on button "Avaliação" at bounding box center [1126, 201] width 62 height 24
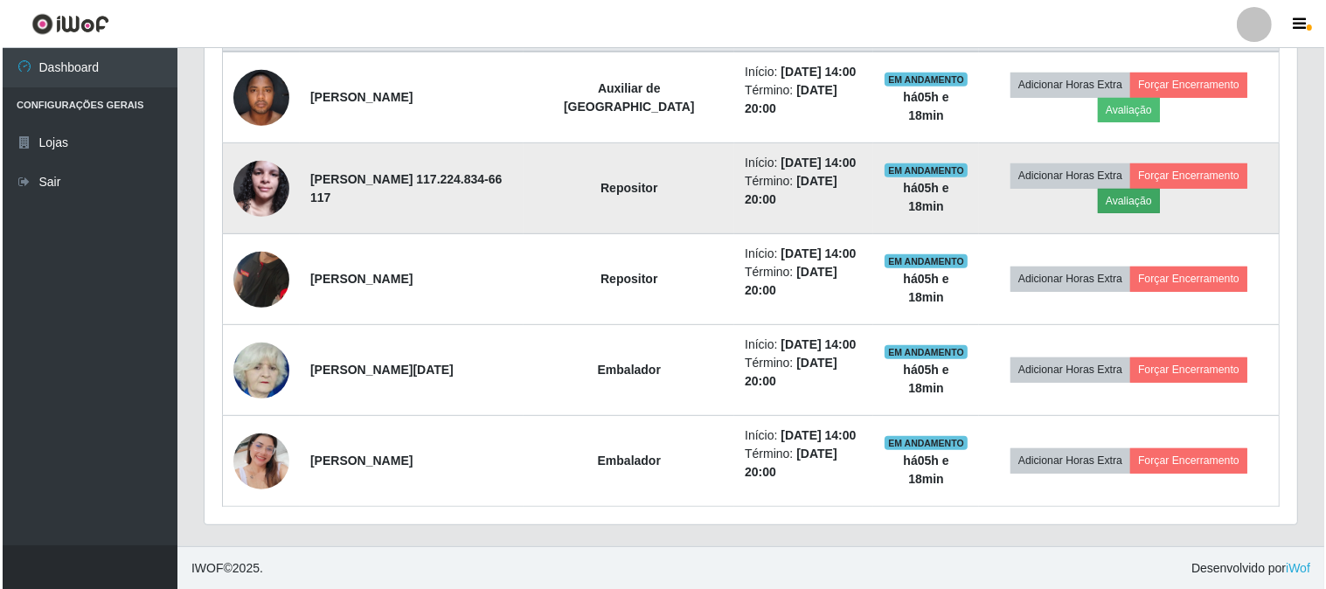
scroll to position [362, 1081]
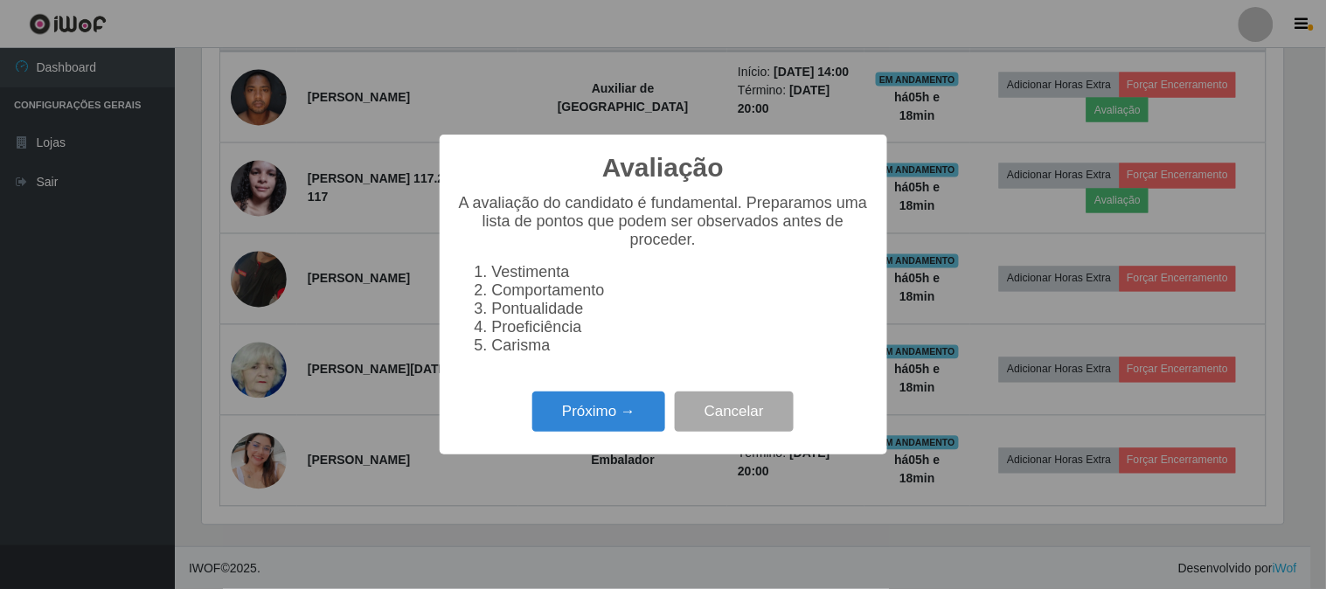
click at [632, 392] on div "Avaliação × A avaliação do candidato é fundamental. Preparamos uma lista de pon…" at bounding box center [664, 294] width 448 height 319
click at [630, 407] on button "Próximo →" at bounding box center [598, 412] width 133 height 41
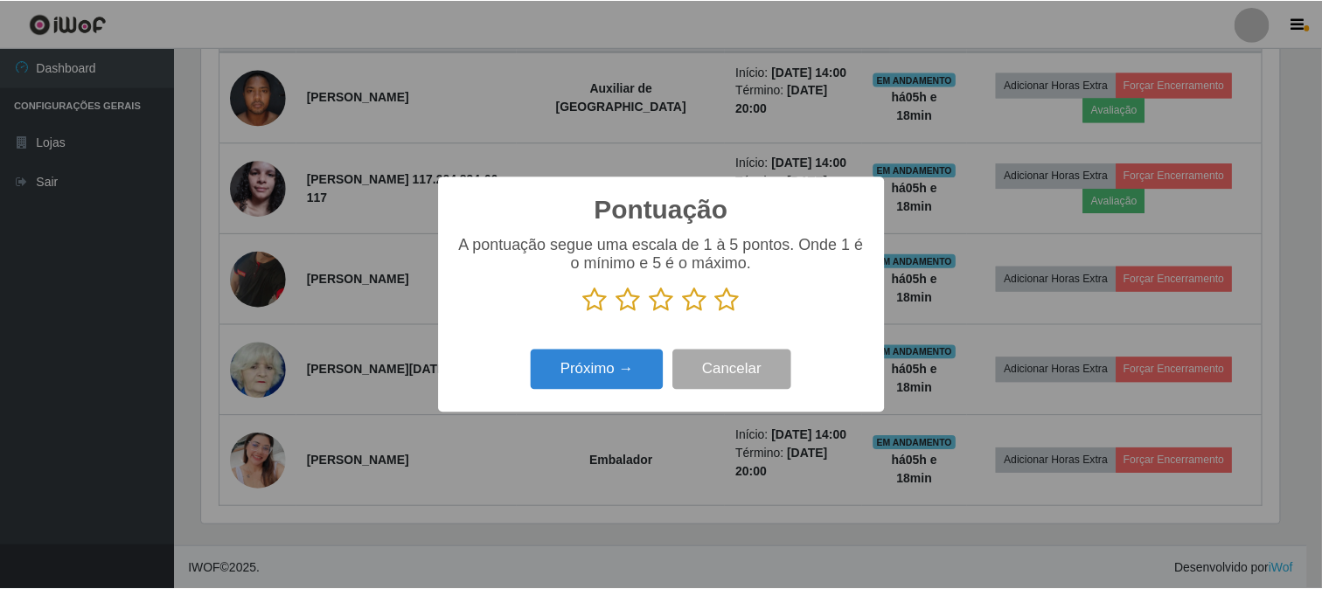
scroll to position [873852, 873132]
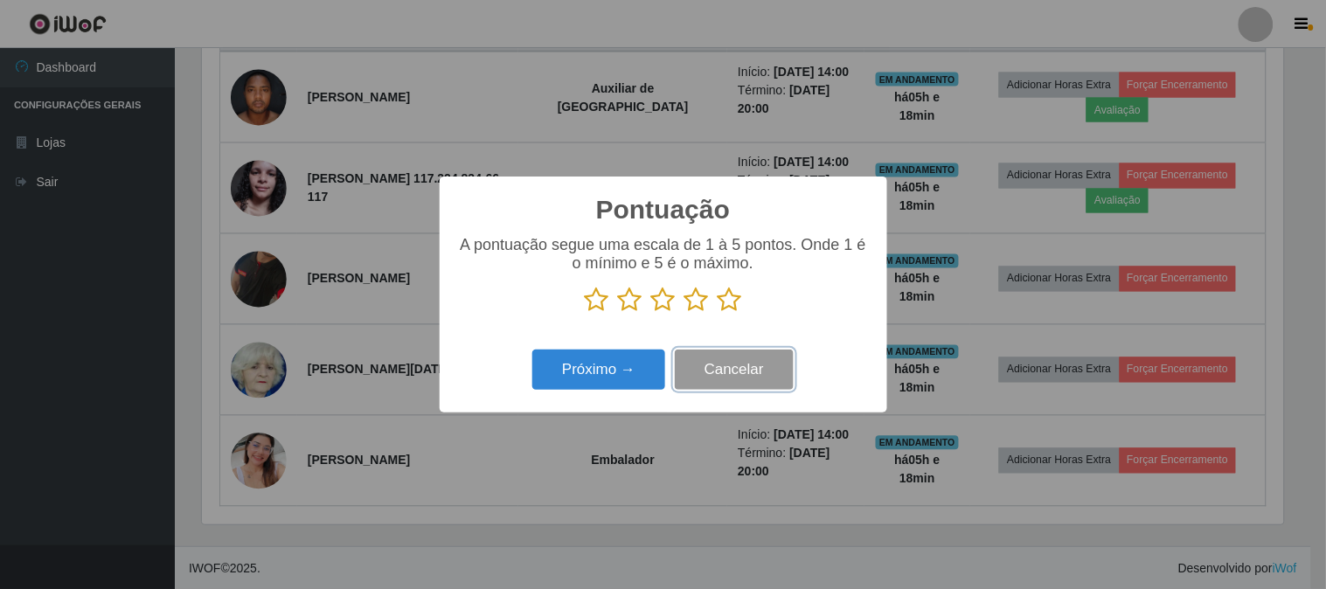
click at [733, 360] on button "Cancelar" at bounding box center [734, 370] width 119 height 41
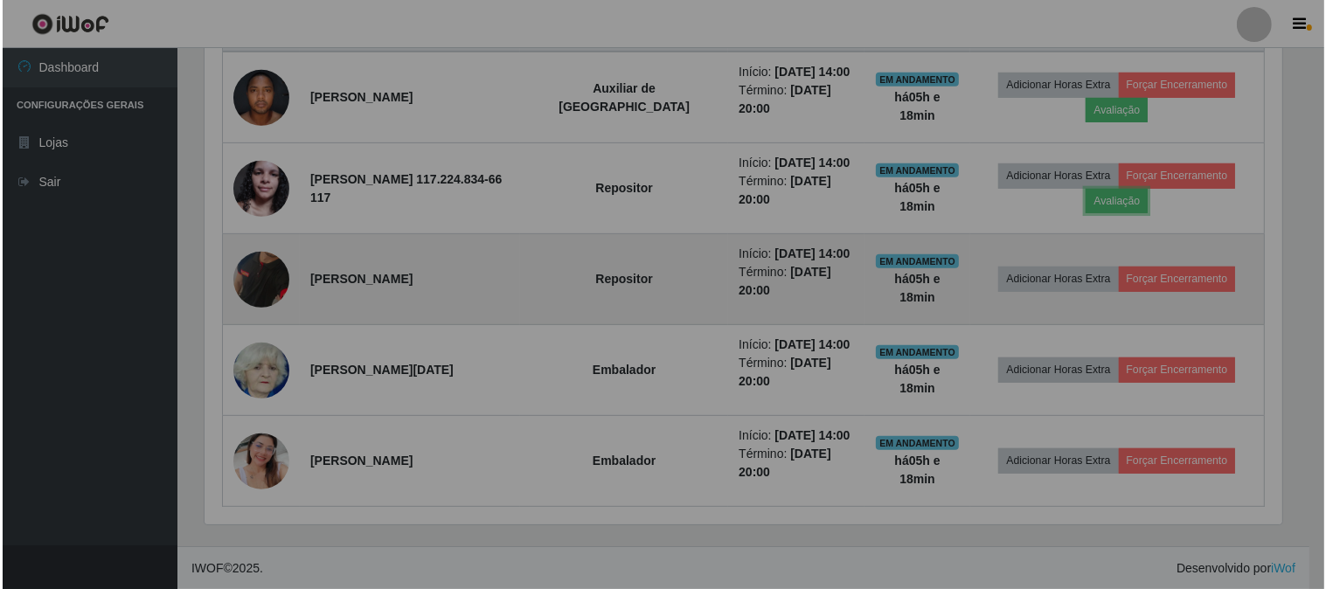
scroll to position [362, 1093]
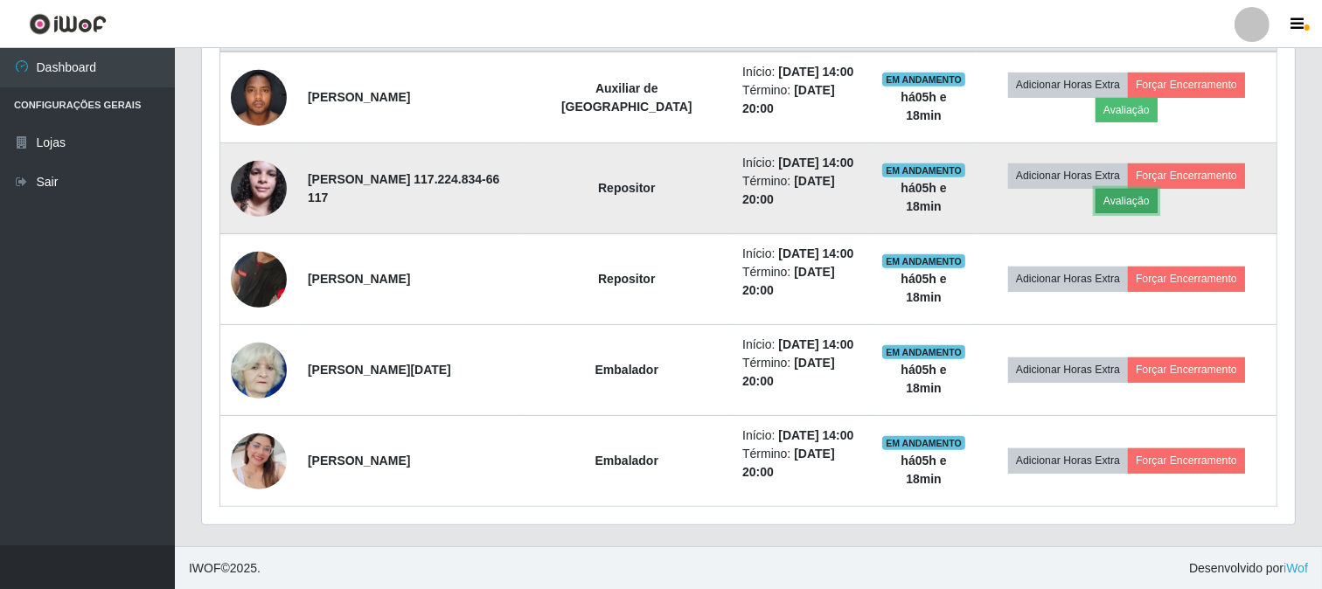
click at [1115, 203] on button "Avaliação" at bounding box center [1126, 201] width 62 height 24
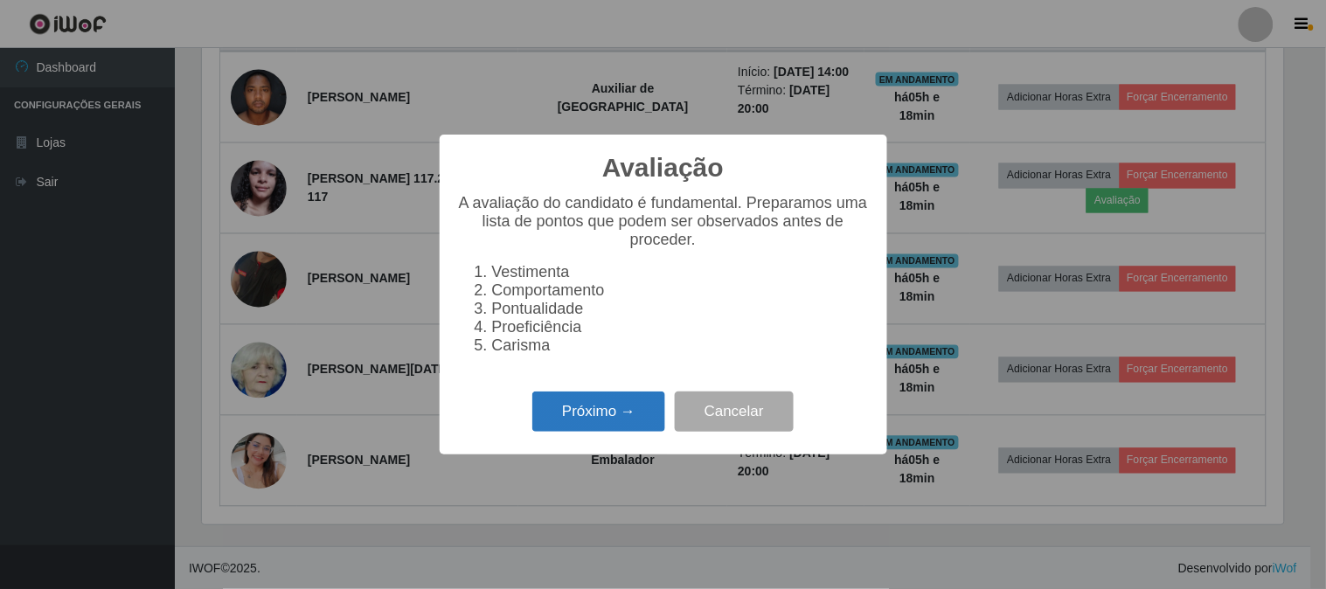
click at [615, 422] on button "Próximo →" at bounding box center [598, 412] width 133 height 41
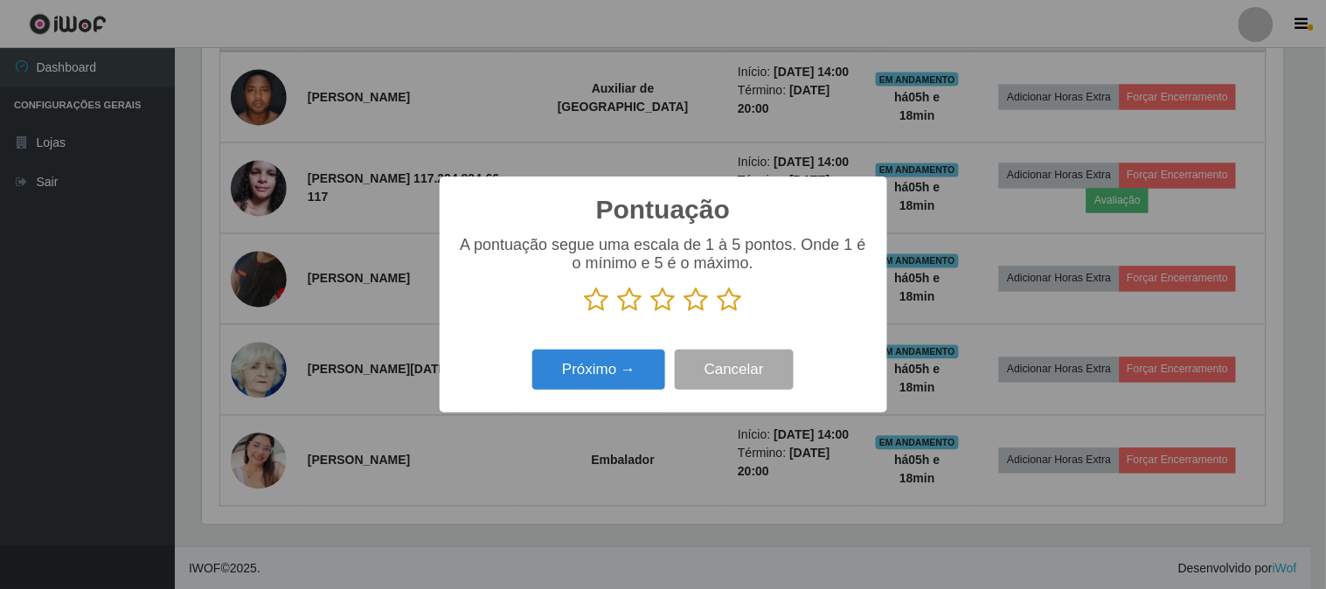
click at [695, 316] on div "A pontuação segue uma escala de 1 à 5 pontos. Onde 1 é o mínimo e 5 é o máximo." at bounding box center [663, 281] width 413 height 91
click at [696, 299] on icon at bounding box center [697, 300] width 24 height 26
click at [685, 313] on input "radio" at bounding box center [685, 313] width 0 height 0
click at [615, 387] on button "Próximo →" at bounding box center [598, 370] width 133 height 41
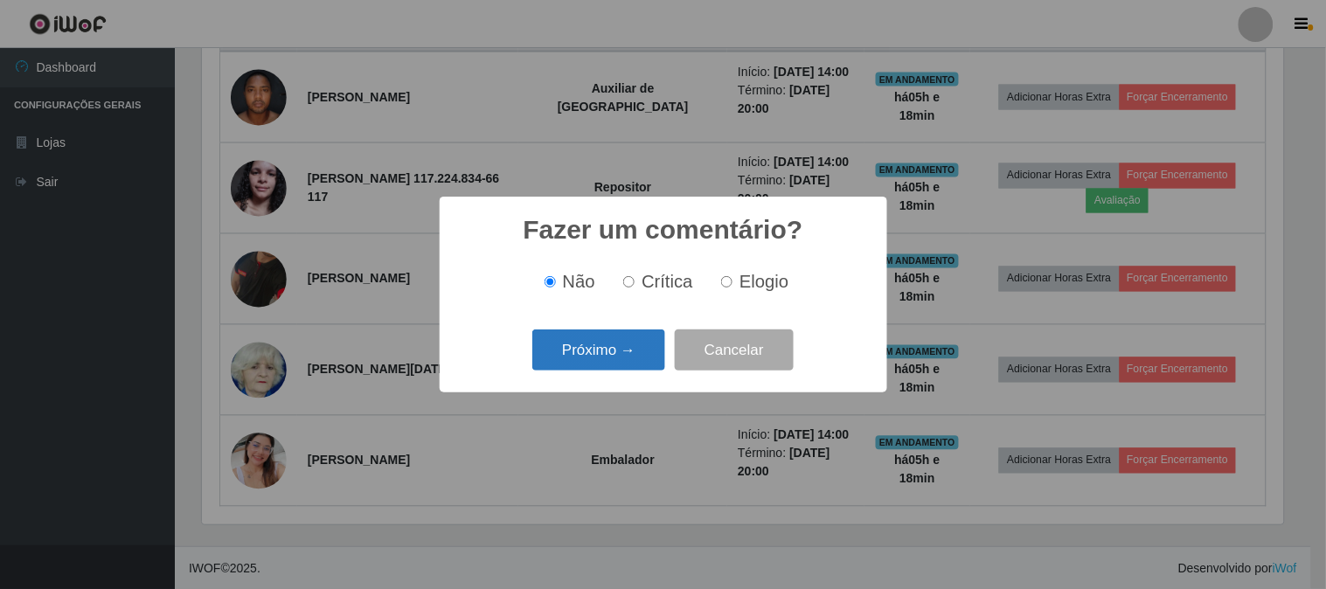
click at [610, 360] on button "Próximo →" at bounding box center [598, 350] width 133 height 41
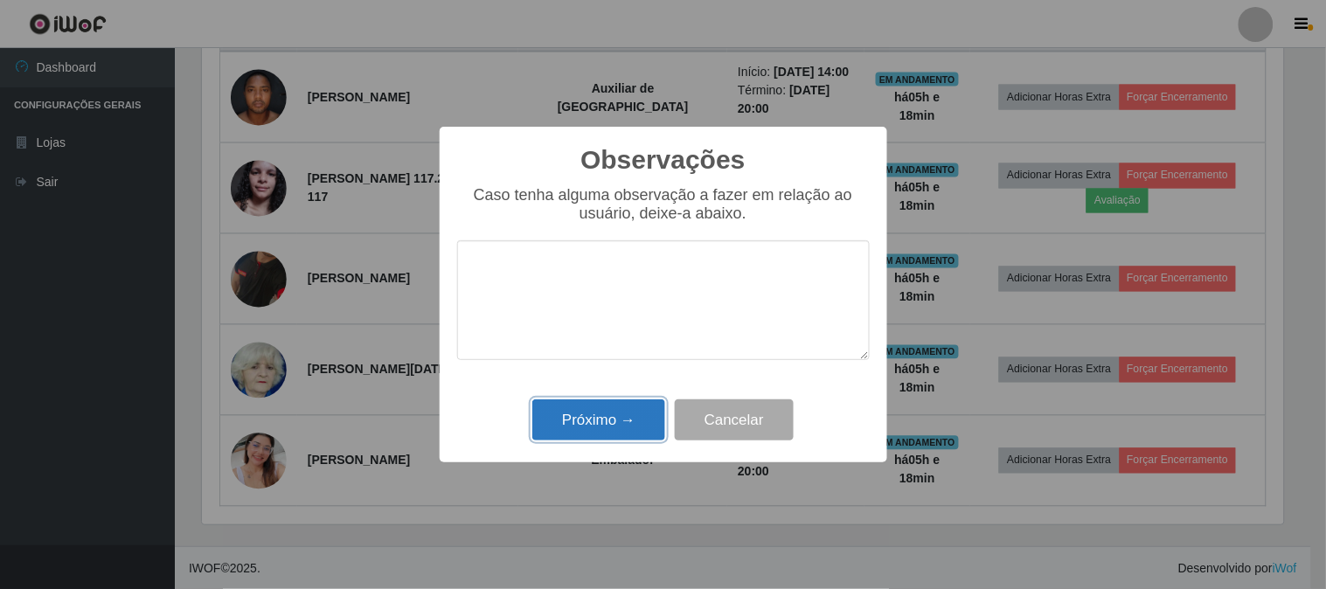
click at [596, 420] on button "Próximo →" at bounding box center [598, 420] width 133 height 41
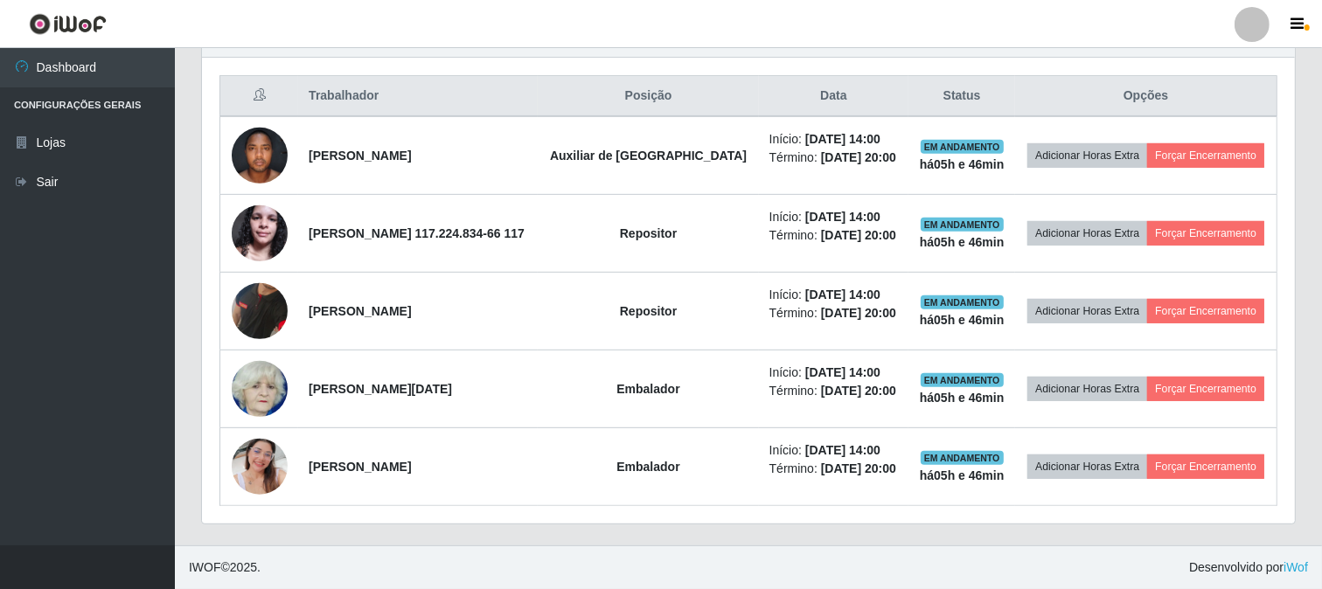
scroll to position [358, 0]
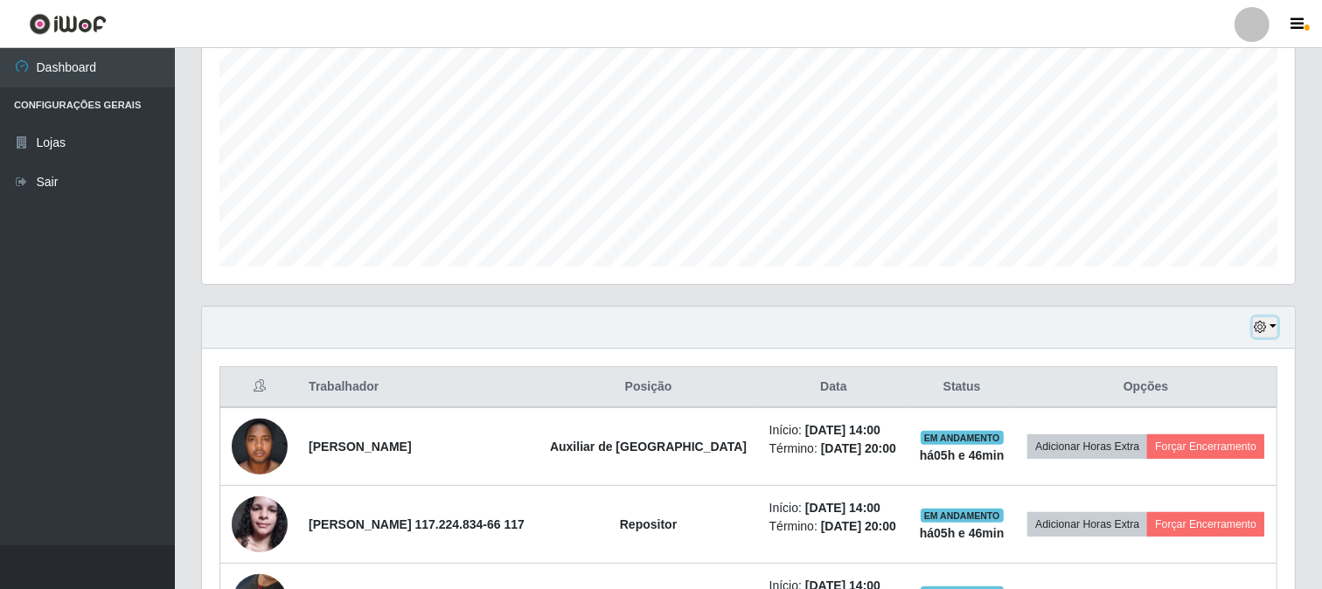
click at [1254, 323] on button "button" at bounding box center [1265, 327] width 24 height 20
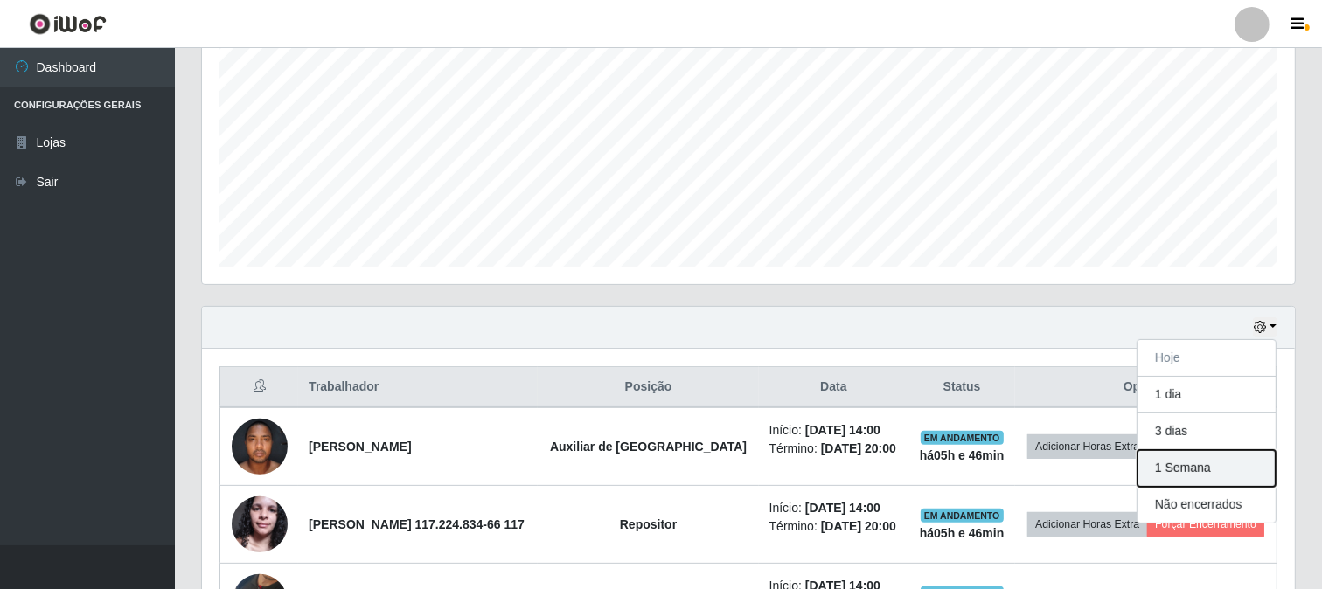
click at [1177, 476] on button "1 Semana" at bounding box center [1206, 468] width 138 height 37
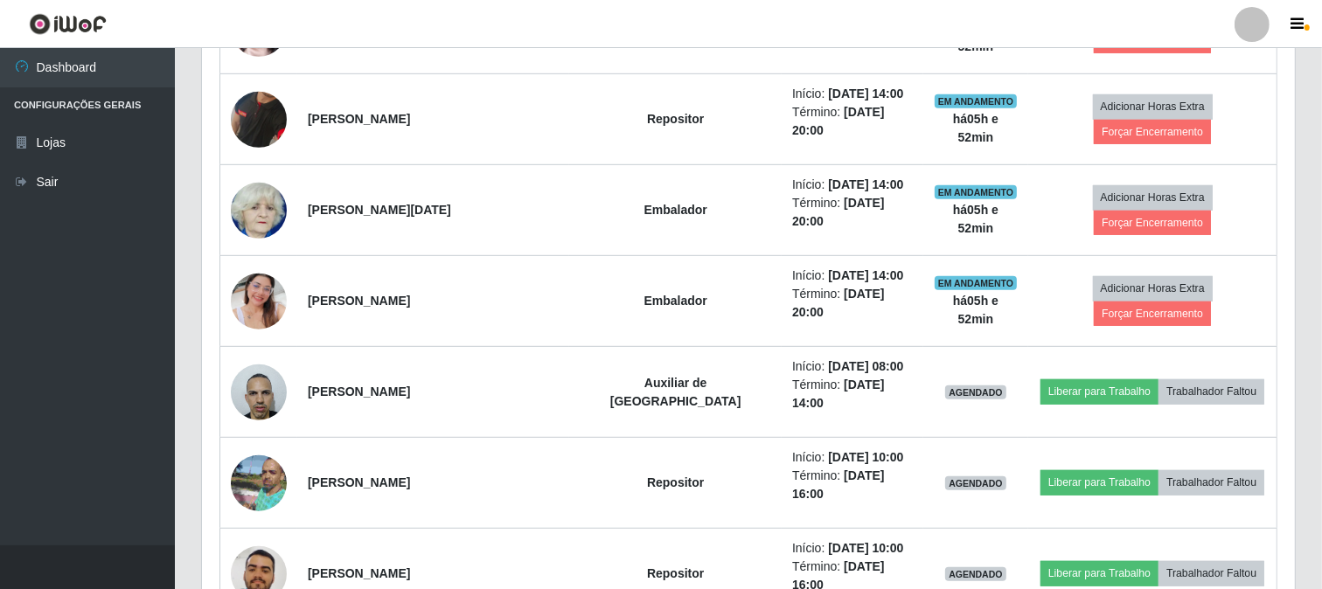
scroll to position [582, 0]
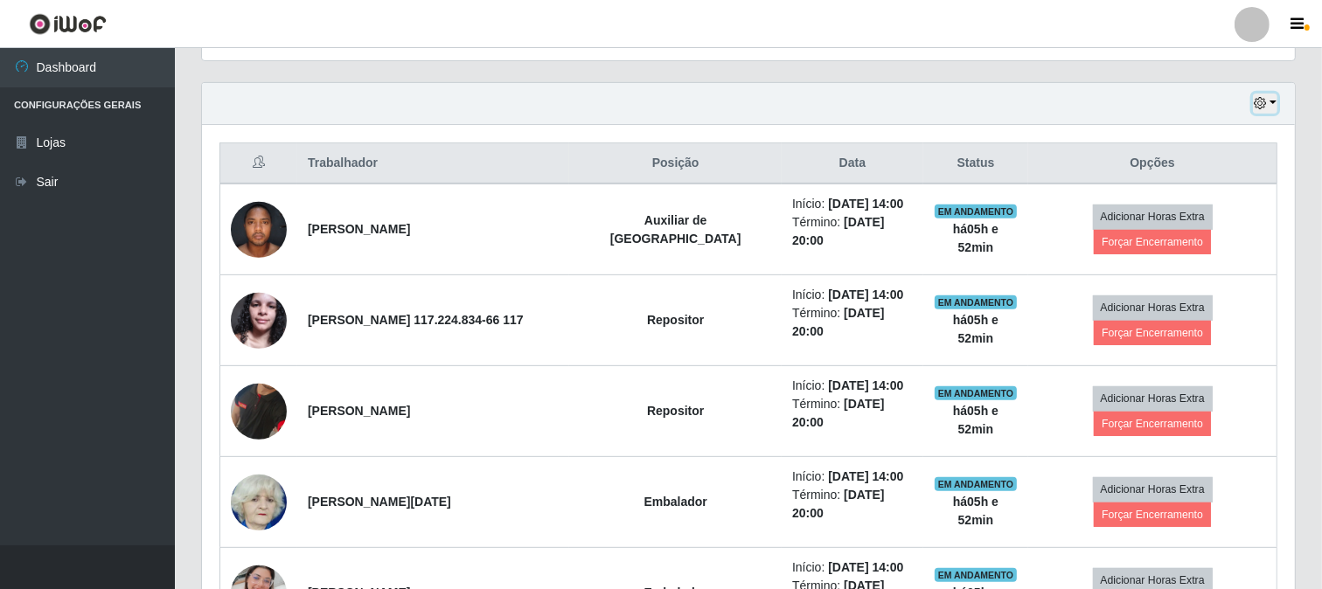
click at [1257, 105] on icon "button" at bounding box center [1260, 103] width 12 height 12
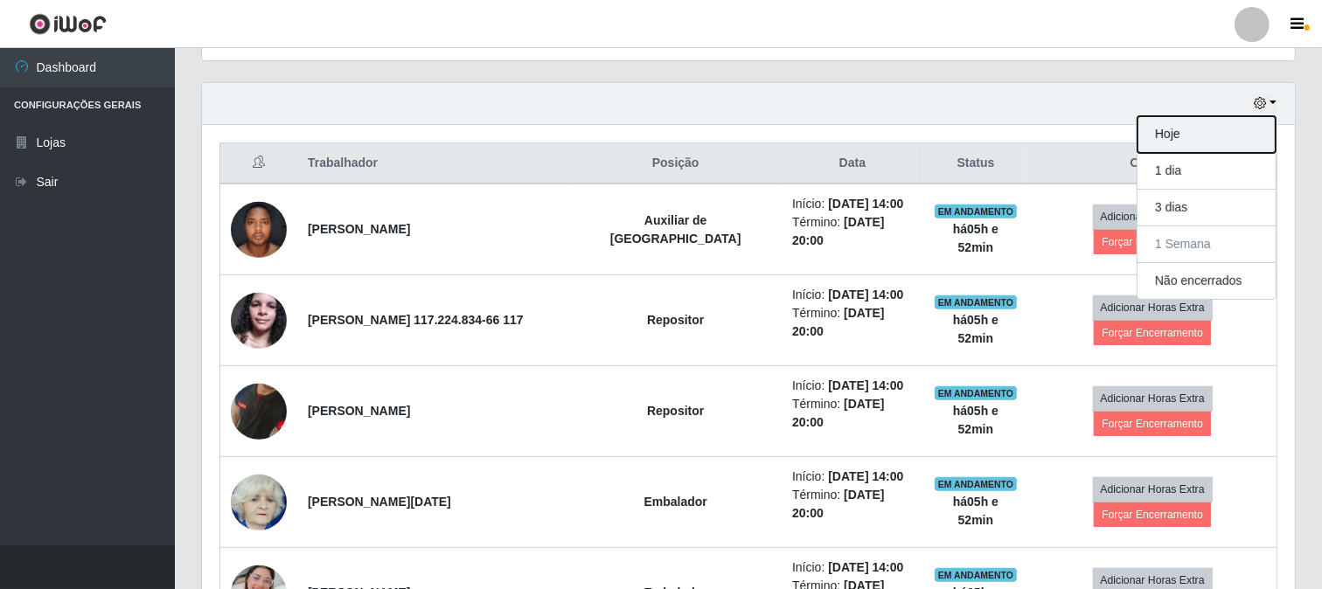
click at [1199, 127] on button "Hoje" at bounding box center [1206, 134] width 138 height 37
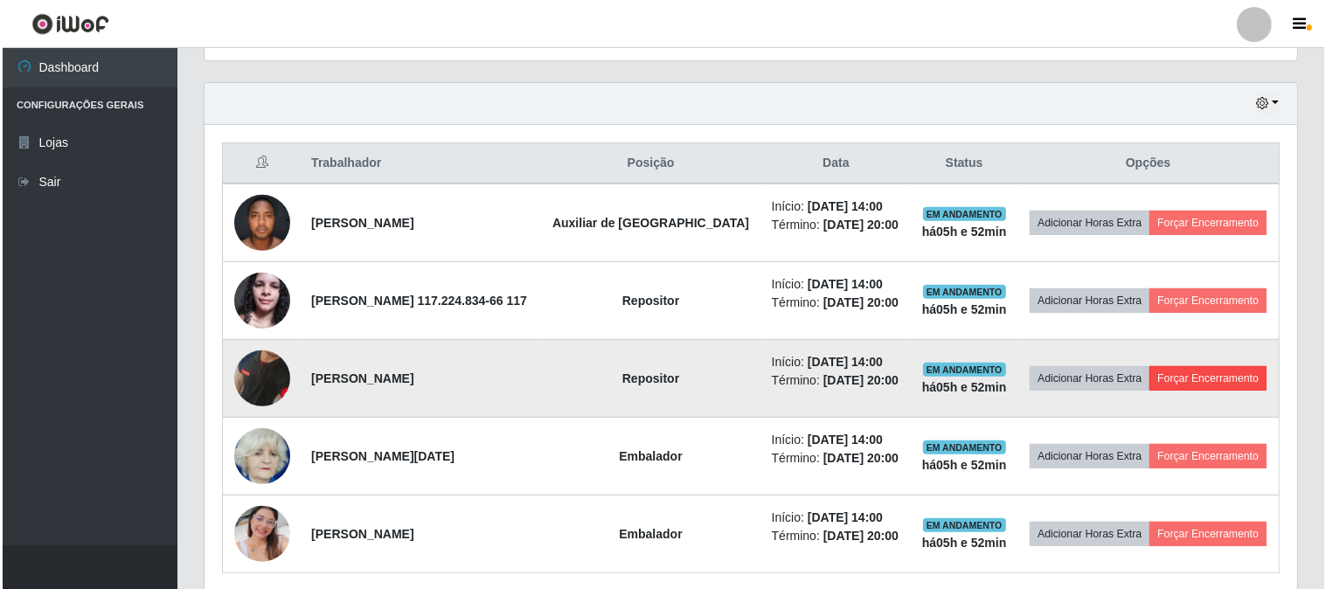
scroll to position [650, 0]
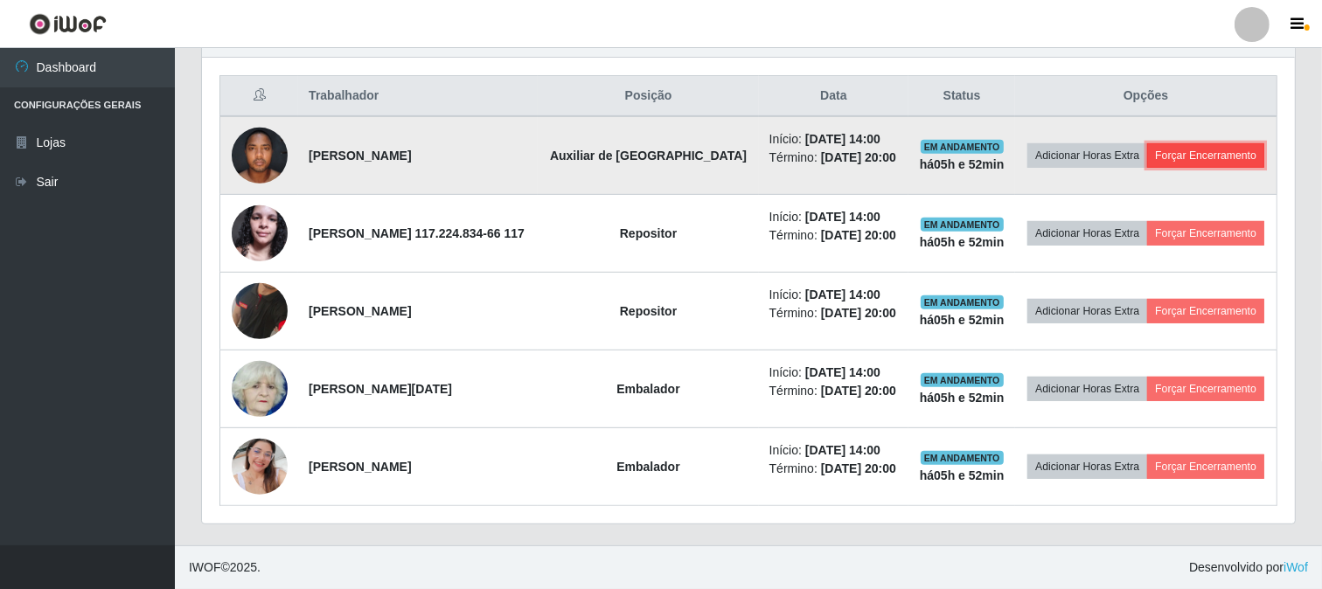
click at [1185, 161] on button "Forçar Encerramento" at bounding box center [1205, 155] width 117 height 24
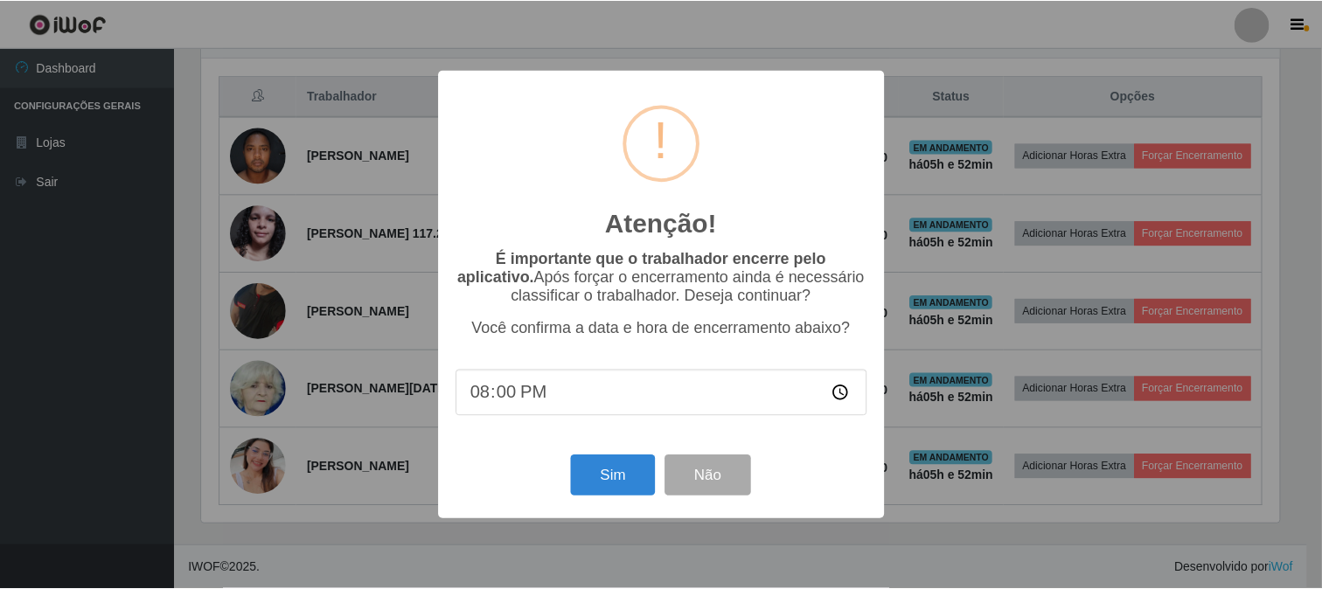
scroll to position [362, 1081]
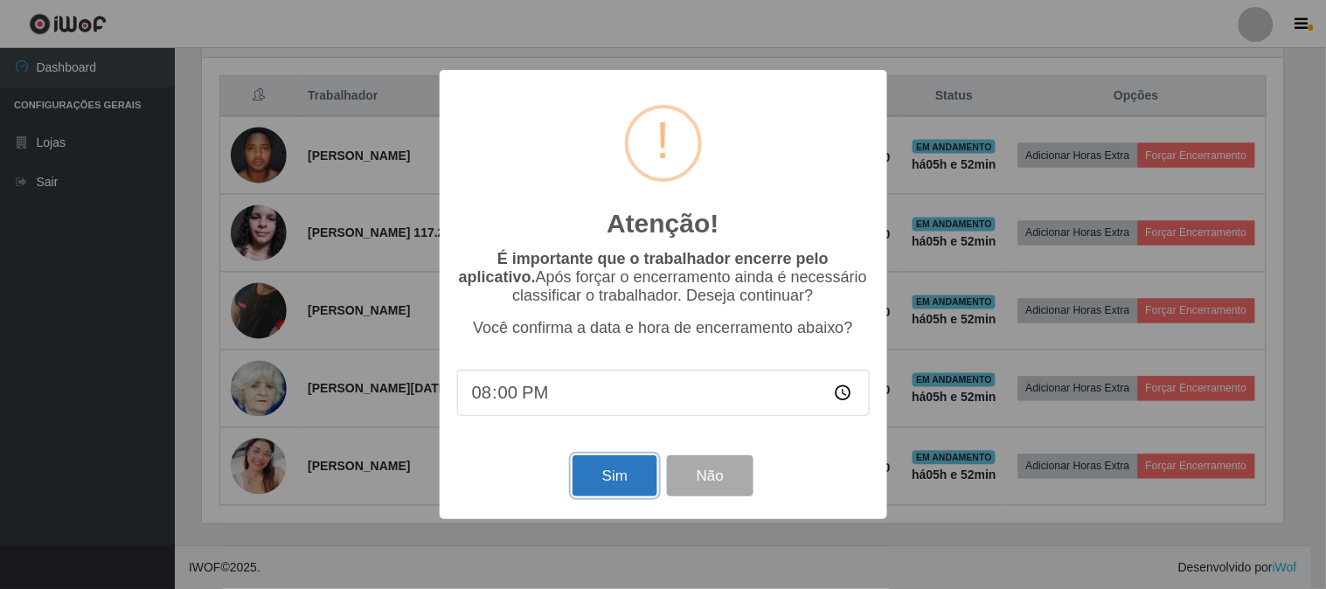
click at [613, 493] on button "Sim" at bounding box center [615, 475] width 85 height 41
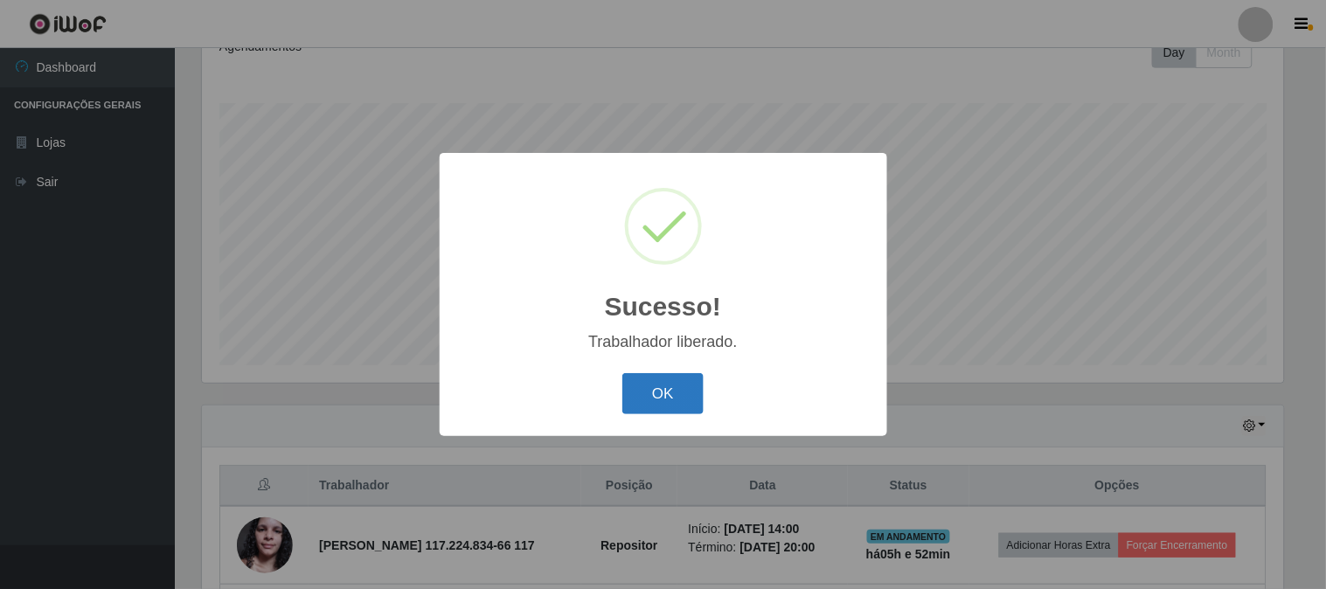
click at [662, 412] on button "OK" at bounding box center [662, 393] width 81 height 41
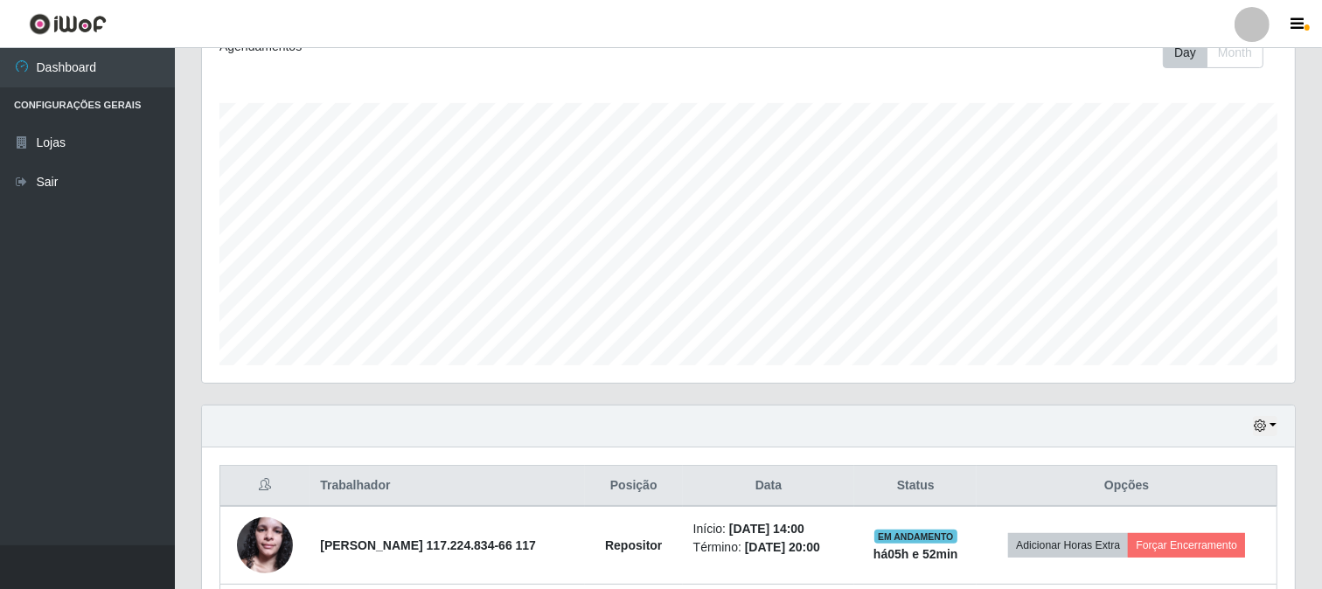
scroll to position [552, 0]
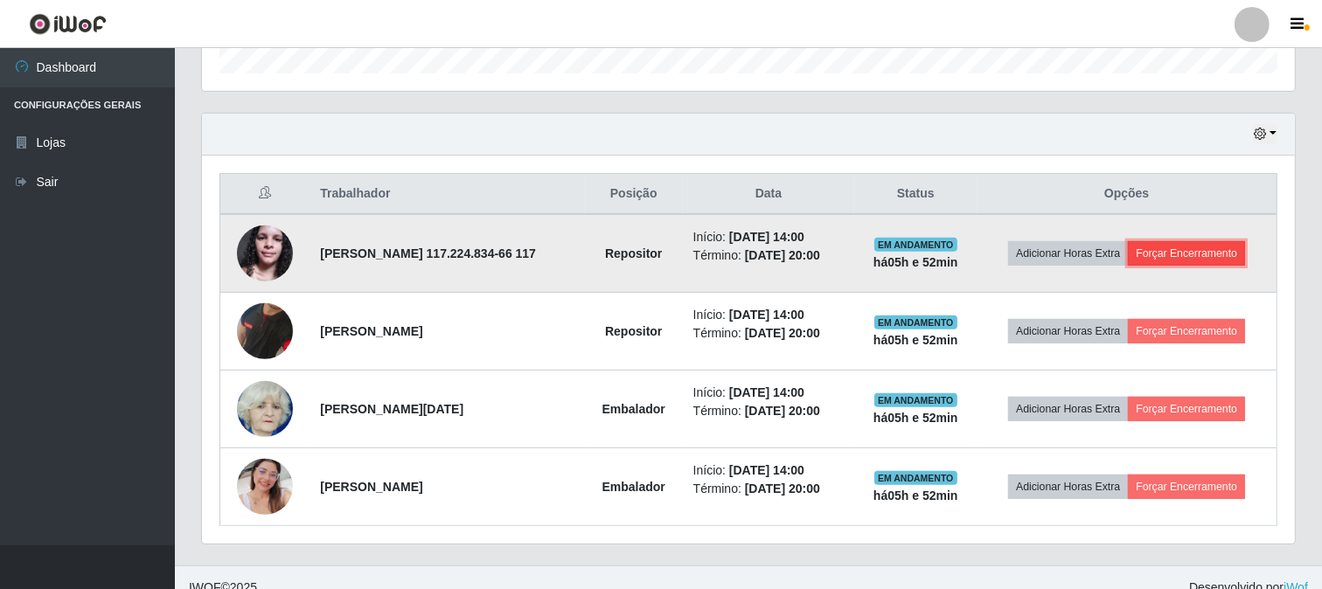
click at [1227, 251] on button "Forçar Encerramento" at bounding box center [1186, 253] width 117 height 24
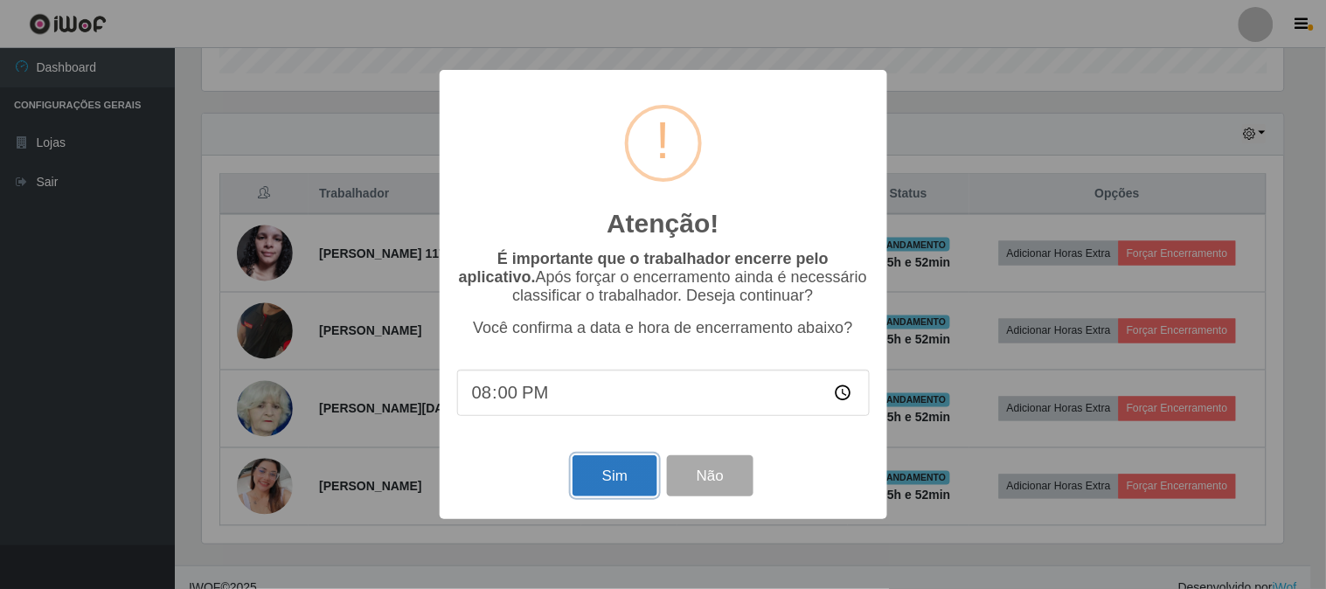
click at [603, 487] on button "Sim" at bounding box center [615, 475] width 85 height 41
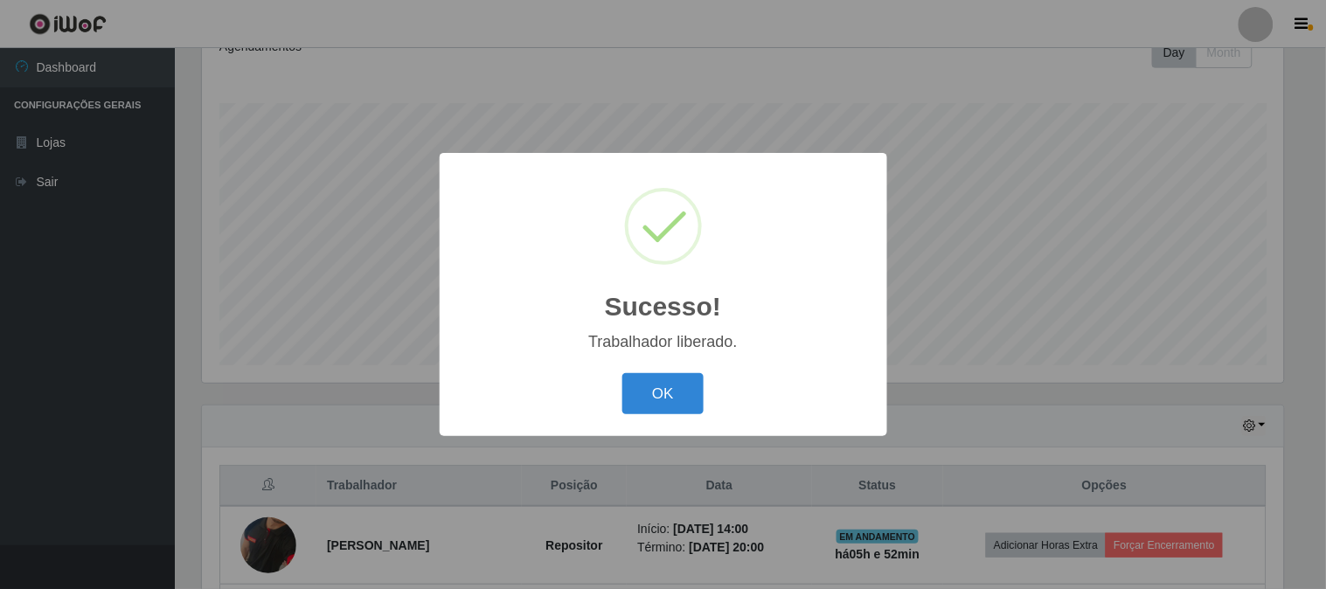
click at [623, 369] on div "OK Cancel" at bounding box center [663, 394] width 413 height 50
drag, startPoint x: 650, startPoint y: 383, endPoint x: 679, endPoint y: 395, distance: 32.1
click at [650, 386] on button "OK" at bounding box center [662, 393] width 81 height 41
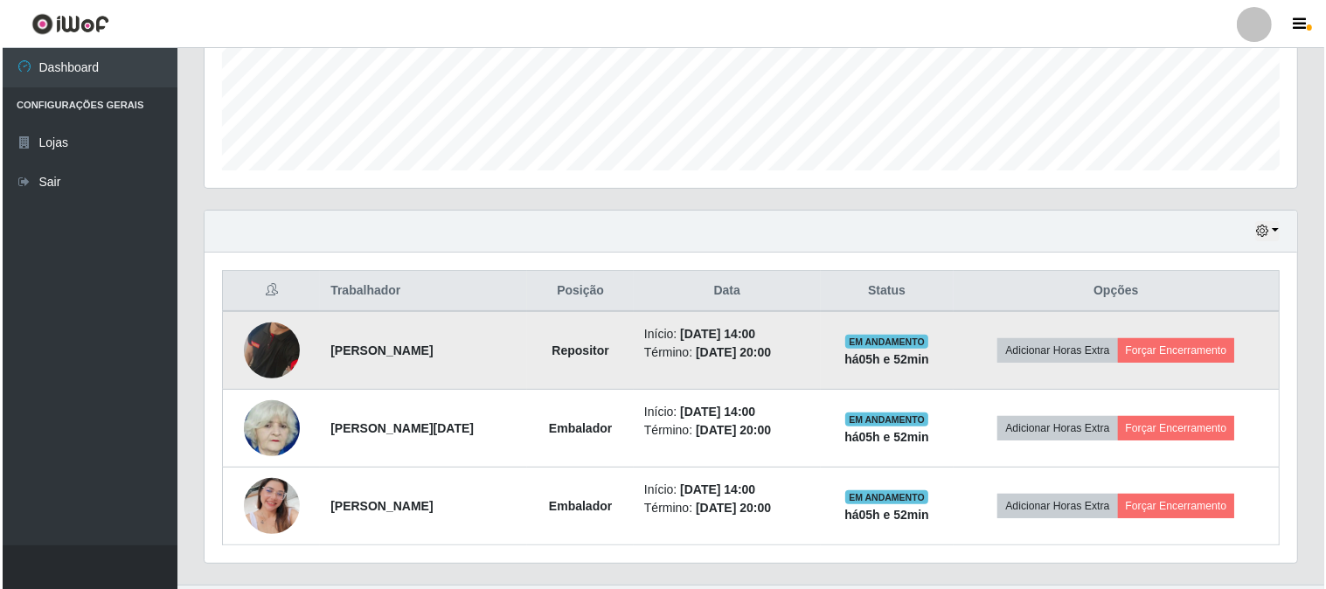
scroll to position [494, 0]
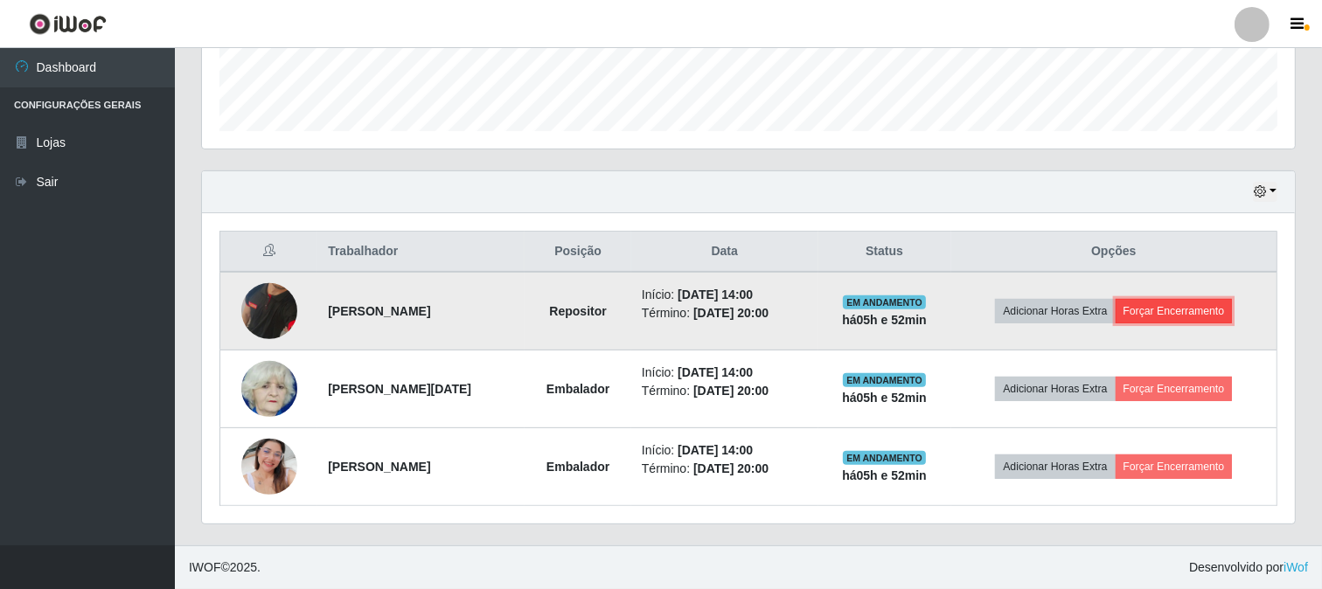
click at [1199, 309] on button "Forçar Encerramento" at bounding box center [1173, 311] width 117 height 24
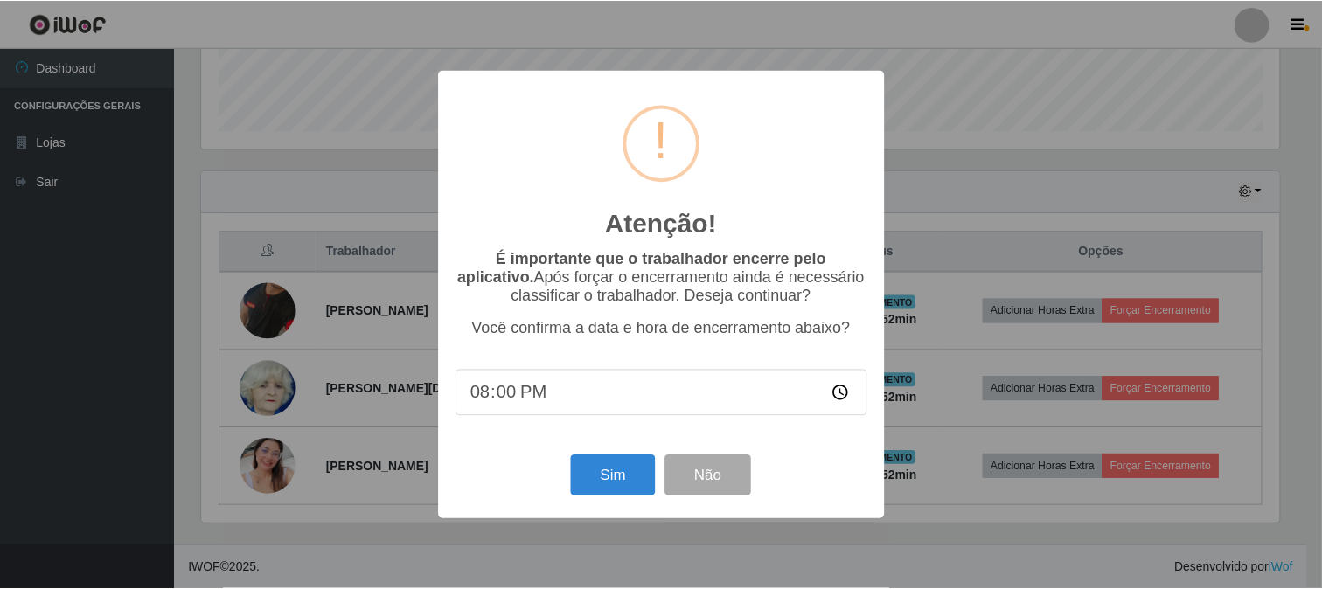
scroll to position [362, 1081]
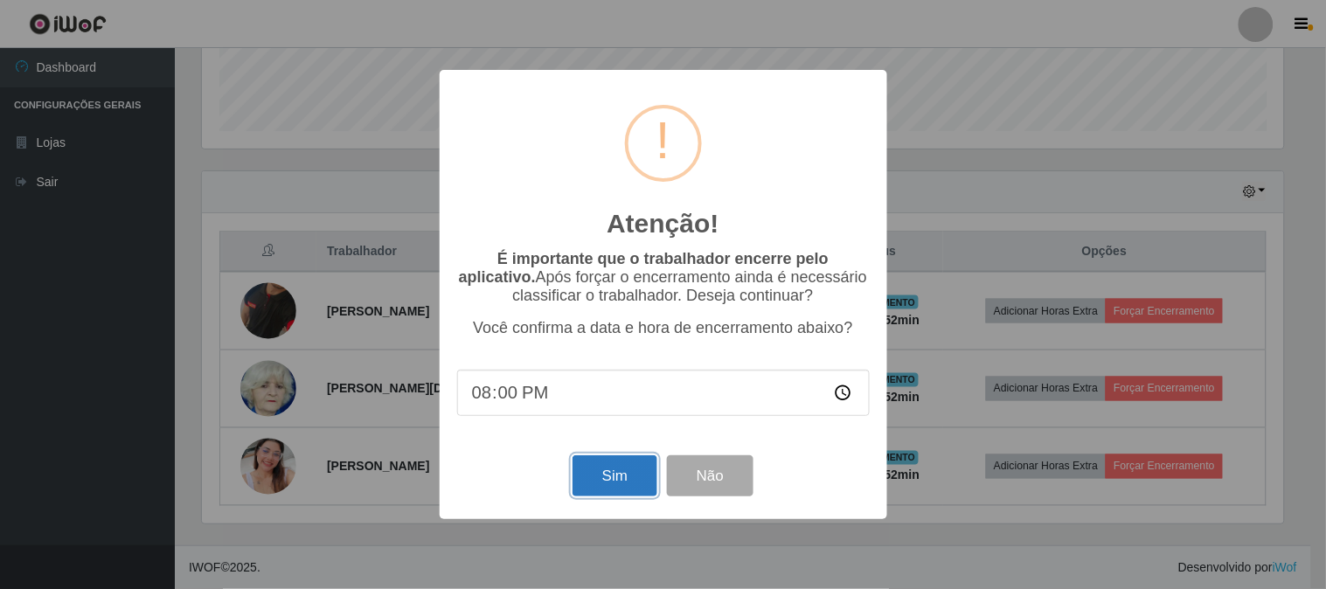
click at [610, 473] on button "Sim" at bounding box center [615, 475] width 85 height 41
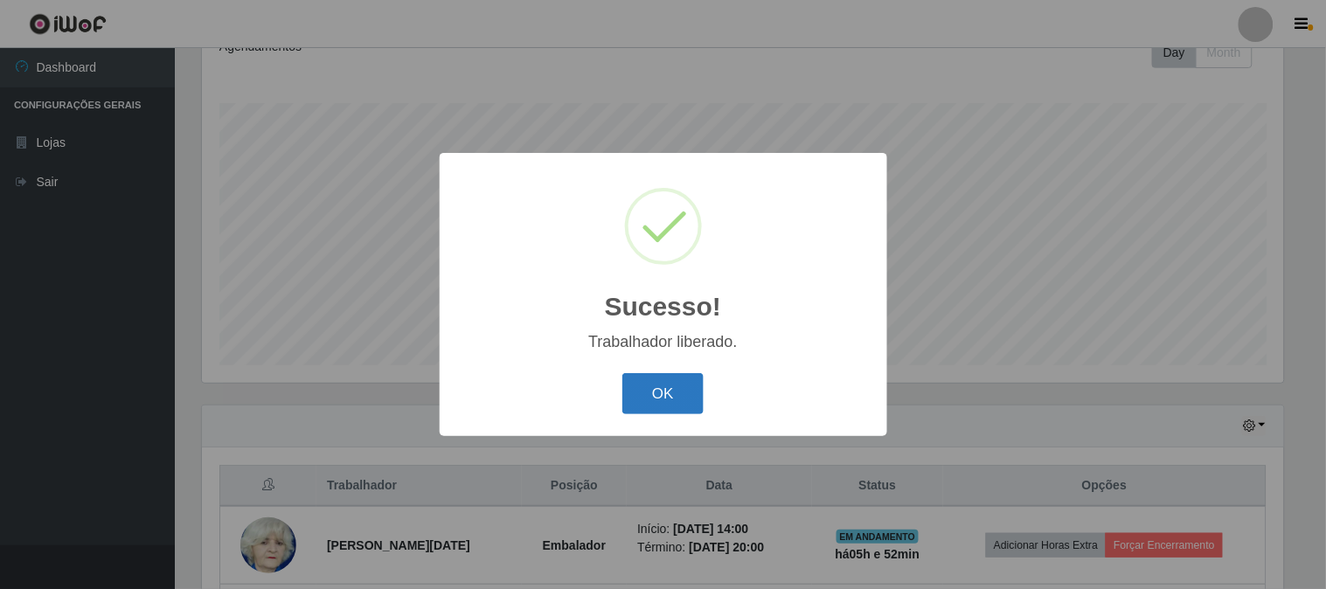
click at [654, 397] on button "OK" at bounding box center [662, 393] width 81 height 41
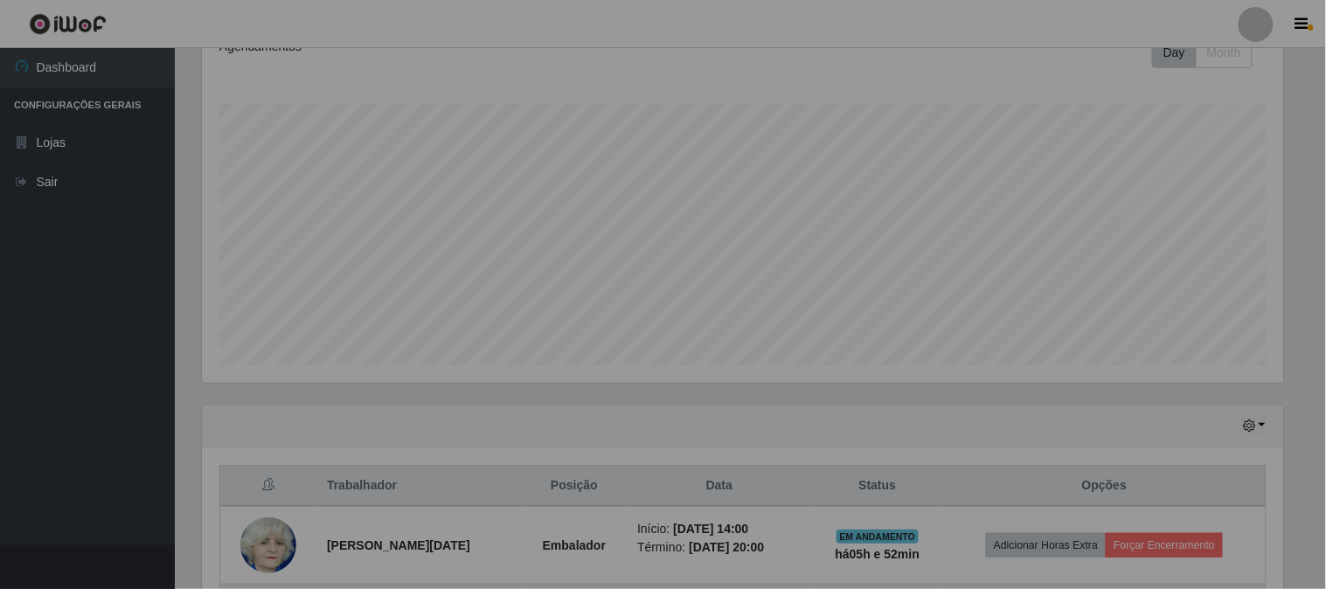
scroll to position [0, 0]
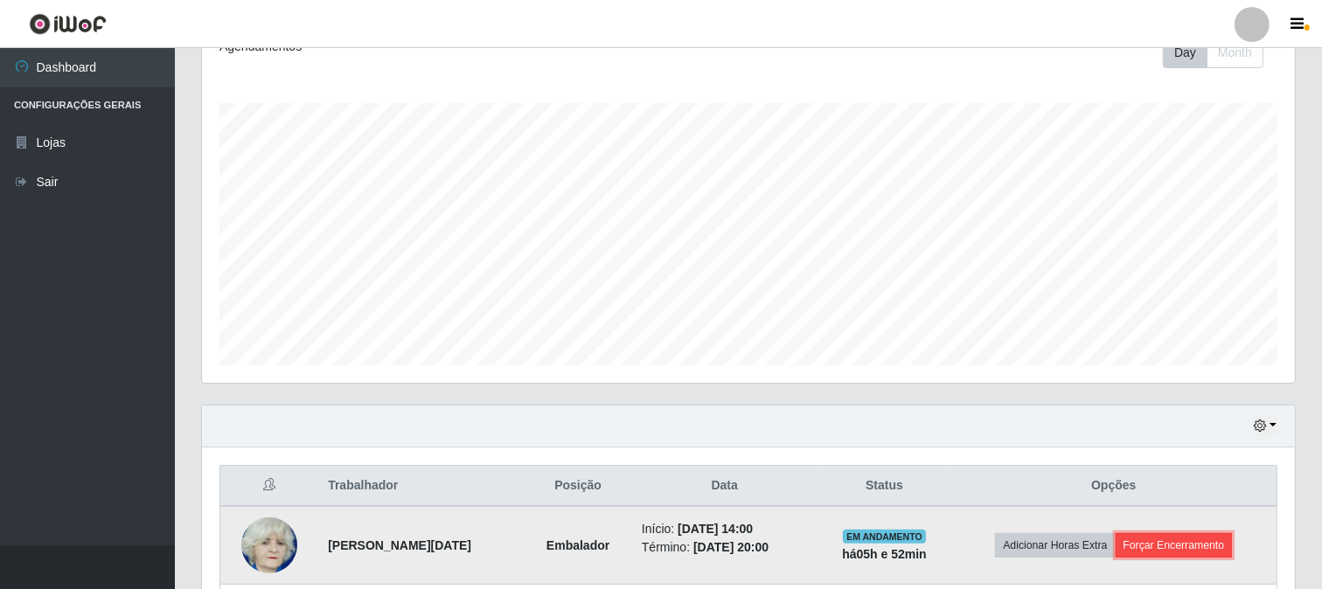
click at [1139, 547] on button "Forçar Encerramento" at bounding box center [1173, 545] width 117 height 24
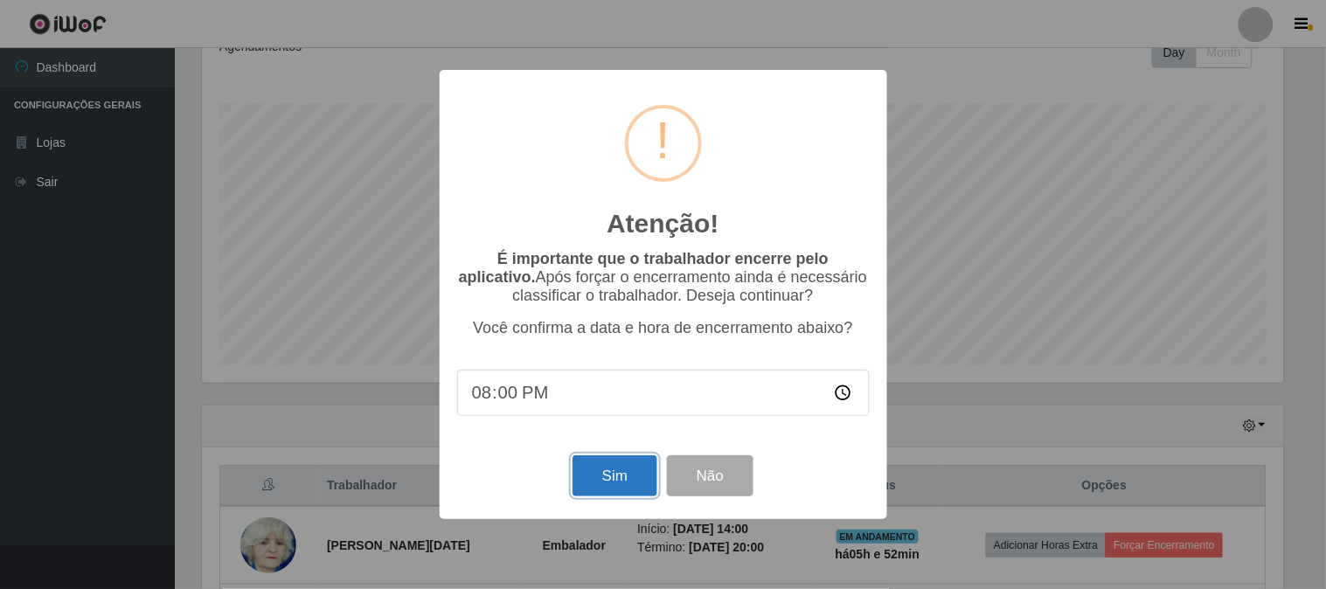
click at [628, 483] on button "Sim" at bounding box center [615, 475] width 85 height 41
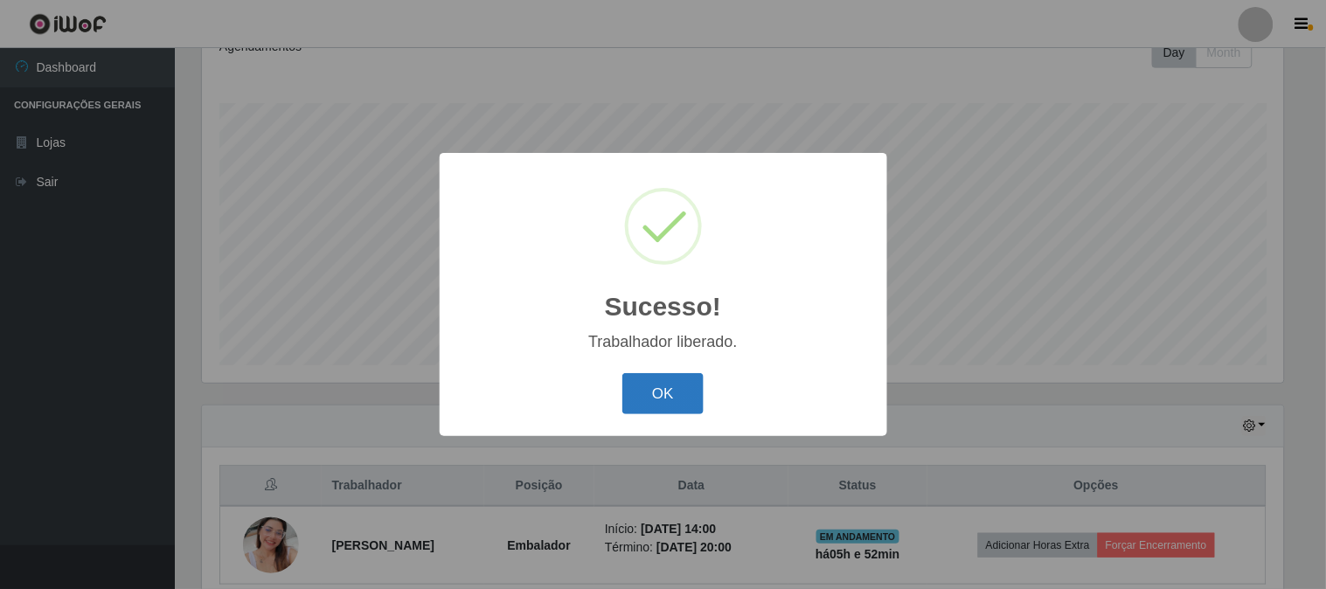
click at [647, 387] on button "OK" at bounding box center [662, 393] width 81 height 41
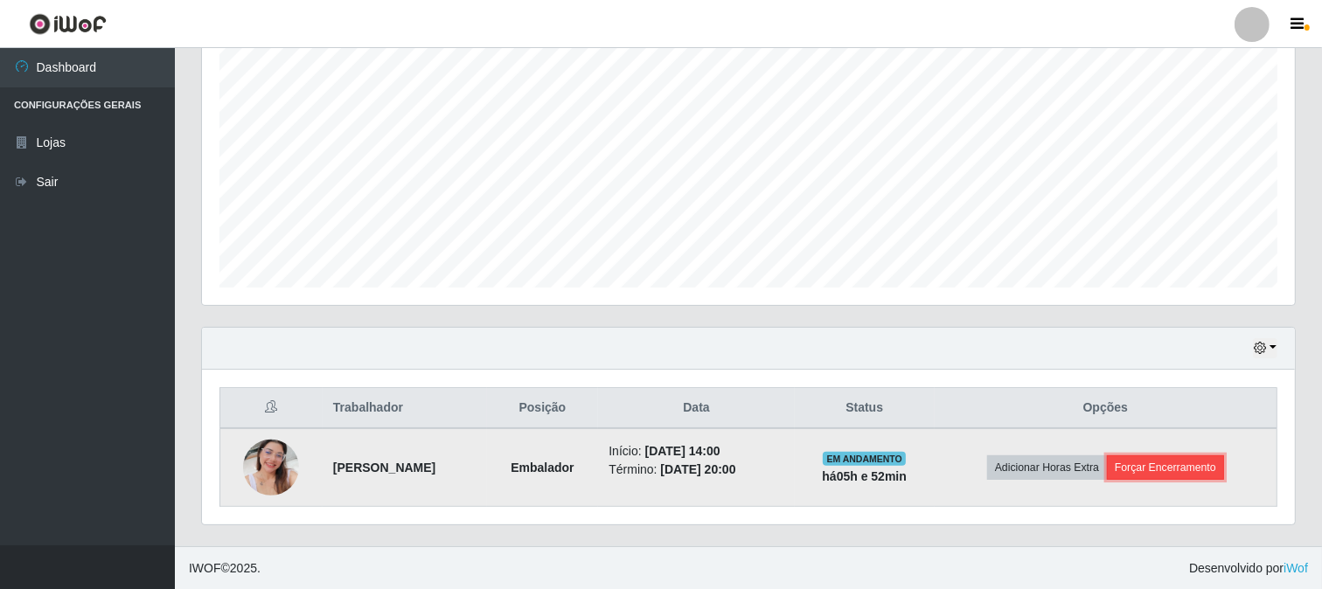
click at [1209, 478] on button "Forçar Encerramento" at bounding box center [1165, 467] width 117 height 24
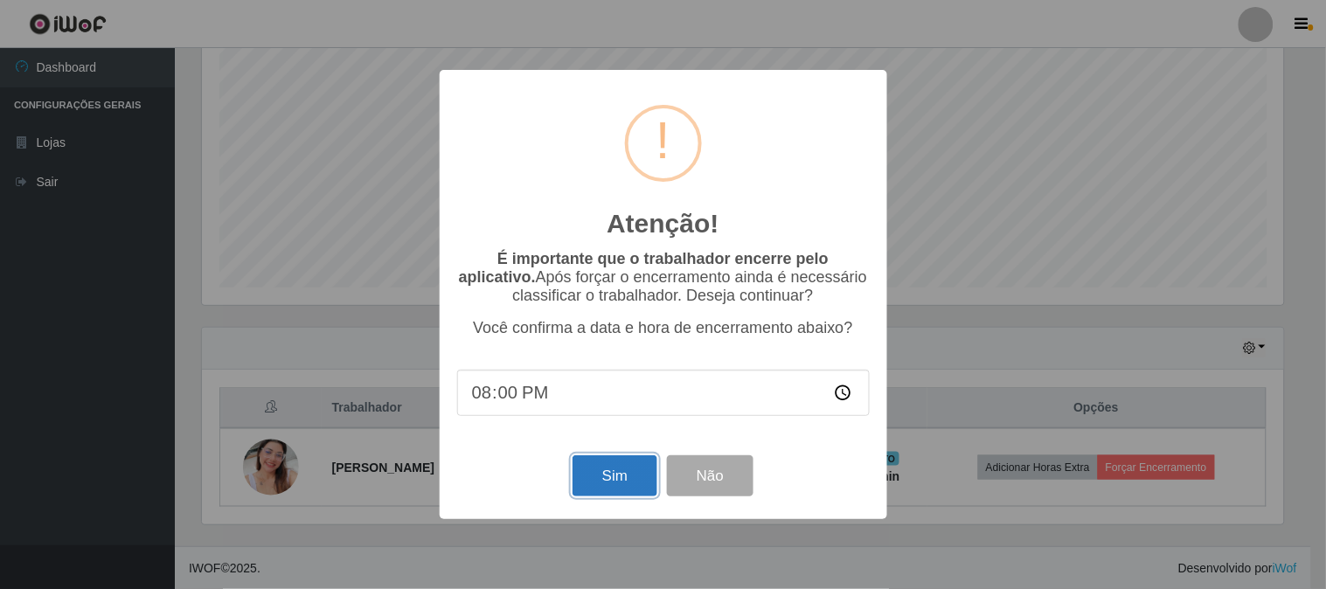
click at [616, 466] on button "Sim" at bounding box center [615, 475] width 85 height 41
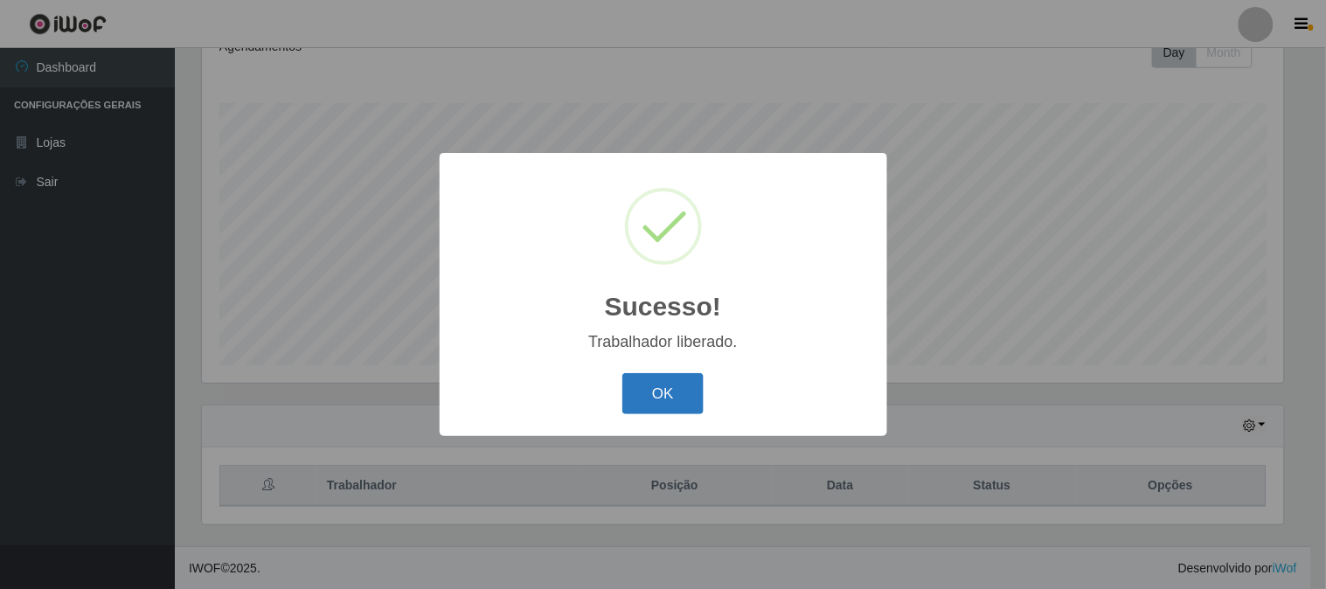
click at [642, 400] on button "OK" at bounding box center [662, 393] width 81 height 41
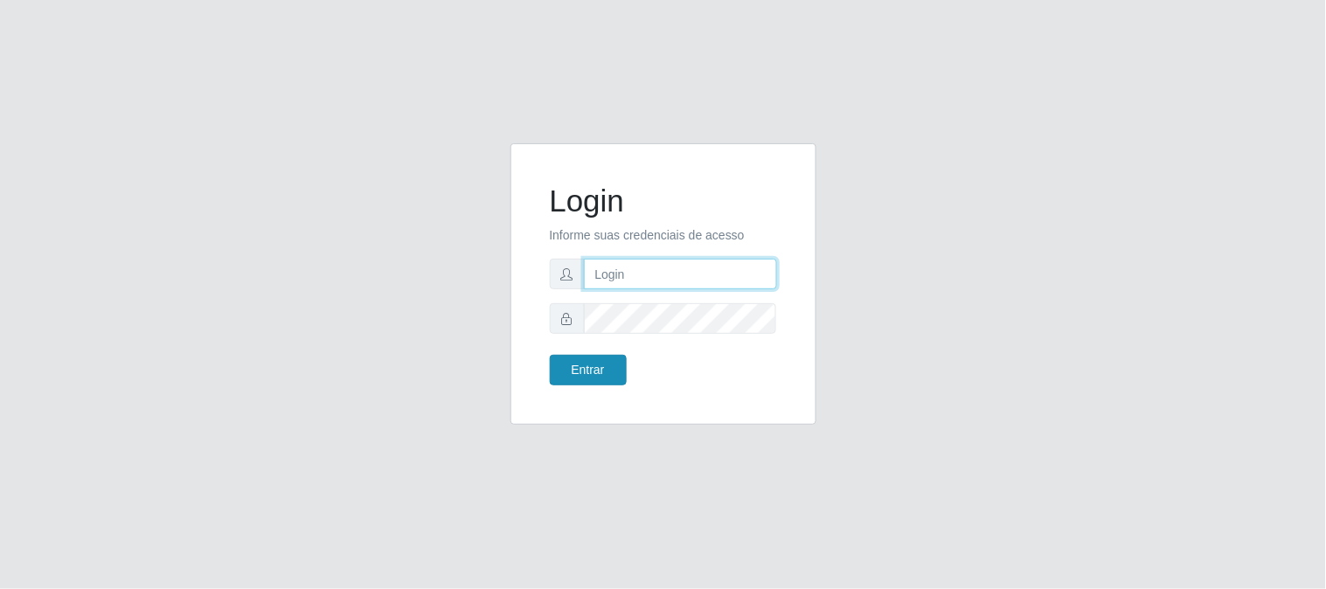
type input "elvis@casatudo"
click at [603, 364] on button "Entrar" at bounding box center [588, 370] width 77 height 31
